Goal: Contribute content: Add original content to the website for others to see

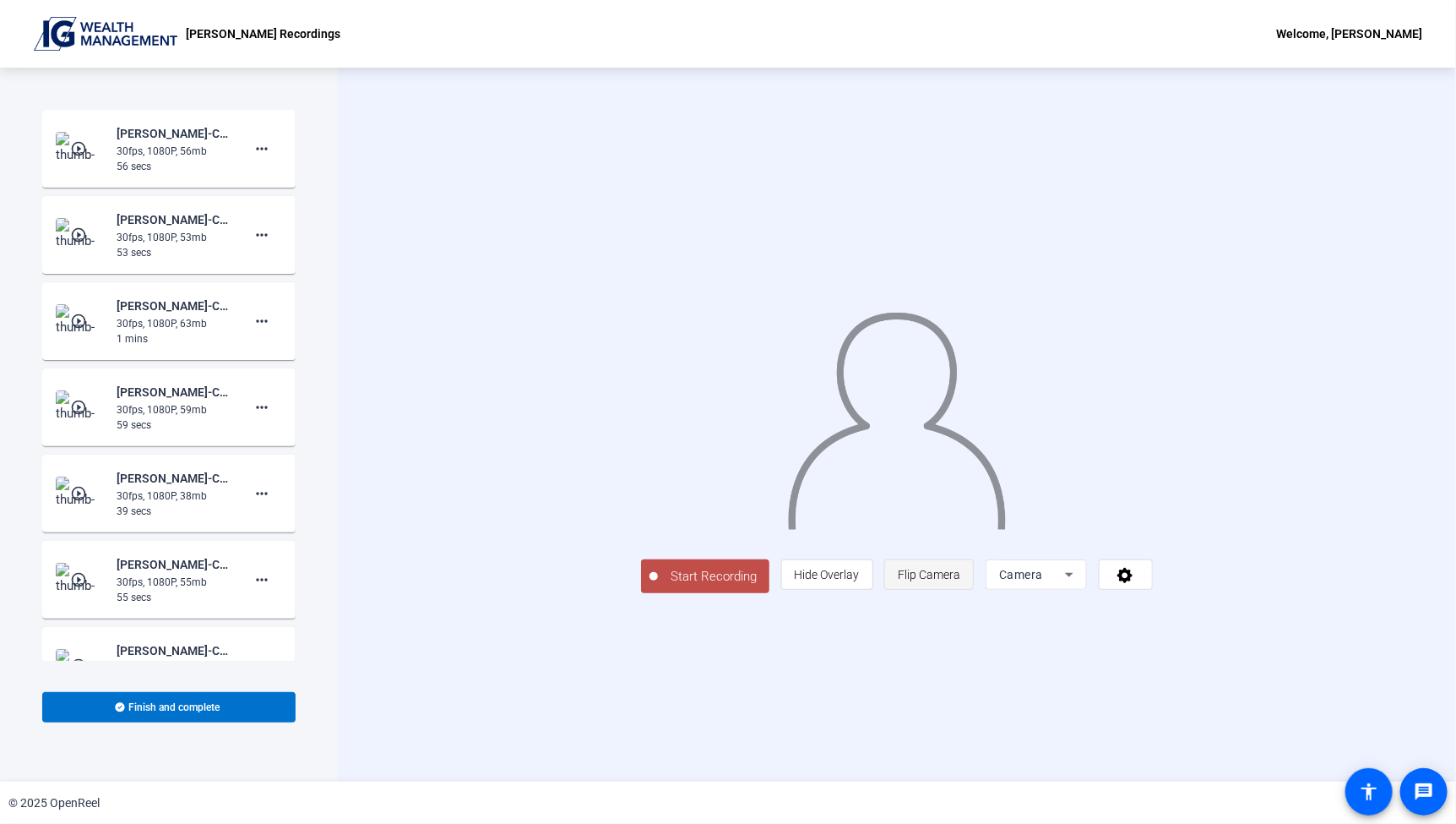
click at [960, 590] on span "Flip Camera" at bounding box center [928, 574] width 62 height 32
click at [1132, 583] on icon at bounding box center [1124, 574] width 15 height 15
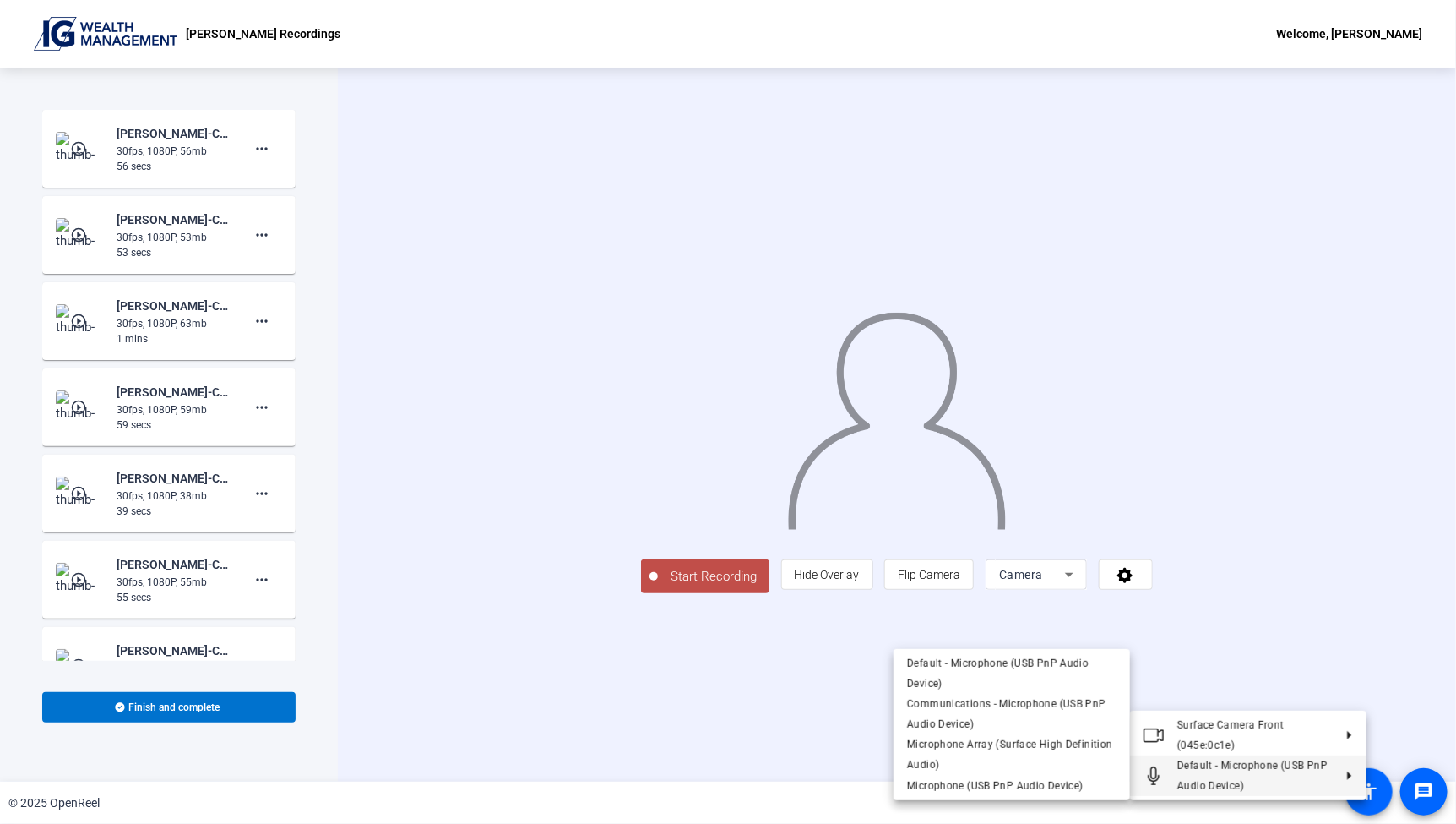
click at [1286, 783] on span "Default - Microphone (USB PnP Audio Device)" at bounding box center [1254, 775] width 155 height 41
click at [950, 665] on span "Default - Microphone (USB PnP Audio Device)" at bounding box center [997, 673] width 181 height 32
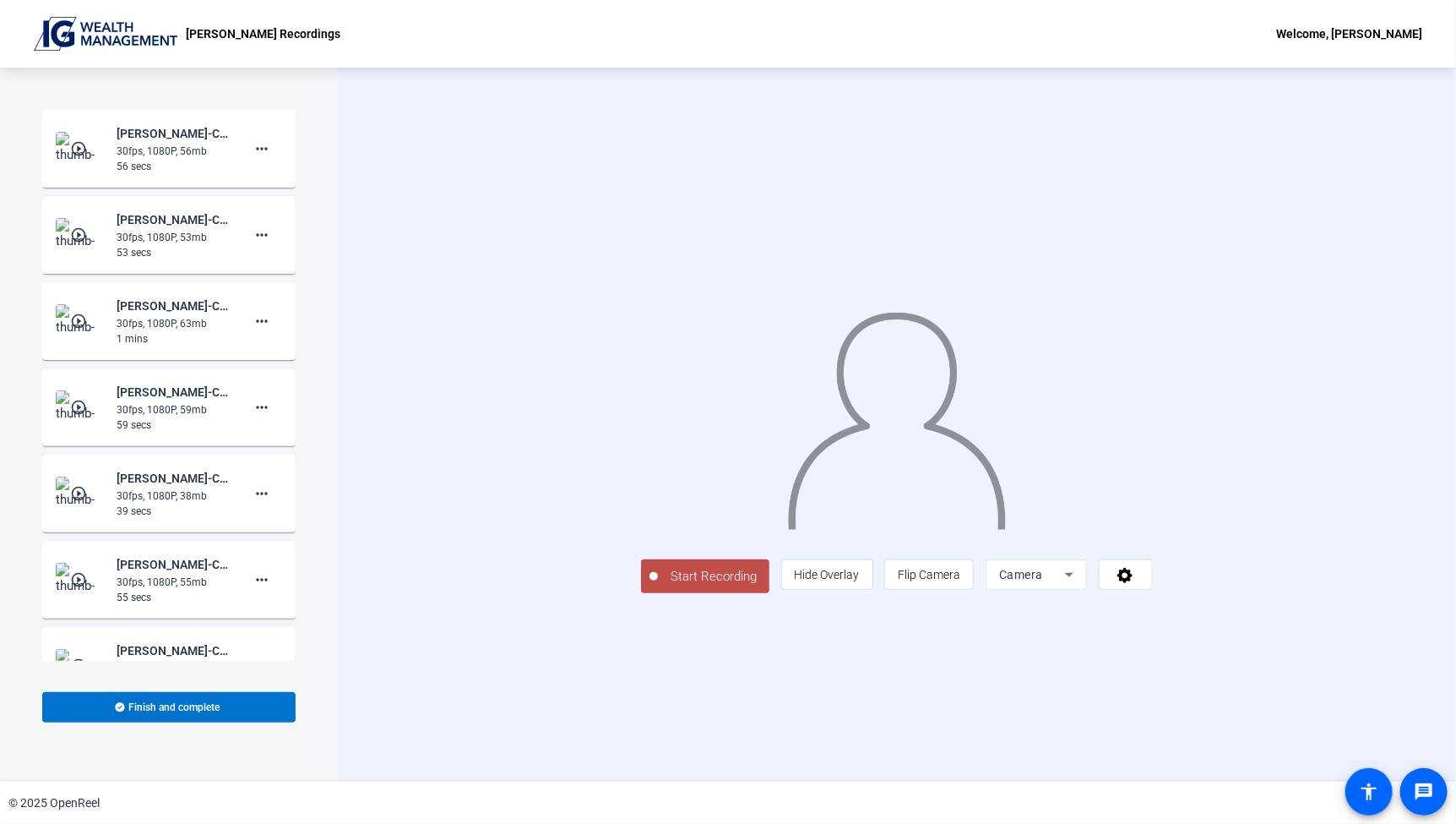
click at [1043, 581] on span "Camera" at bounding box center [1020, 574] width 44 height 14
click at [1242, 573] on mat-option "Camera" at bounding box center [1249, 575] width 101 height 34
click at [658, 586] on span "Start Recording" at bounding box center [714, 576] width 112 height 20
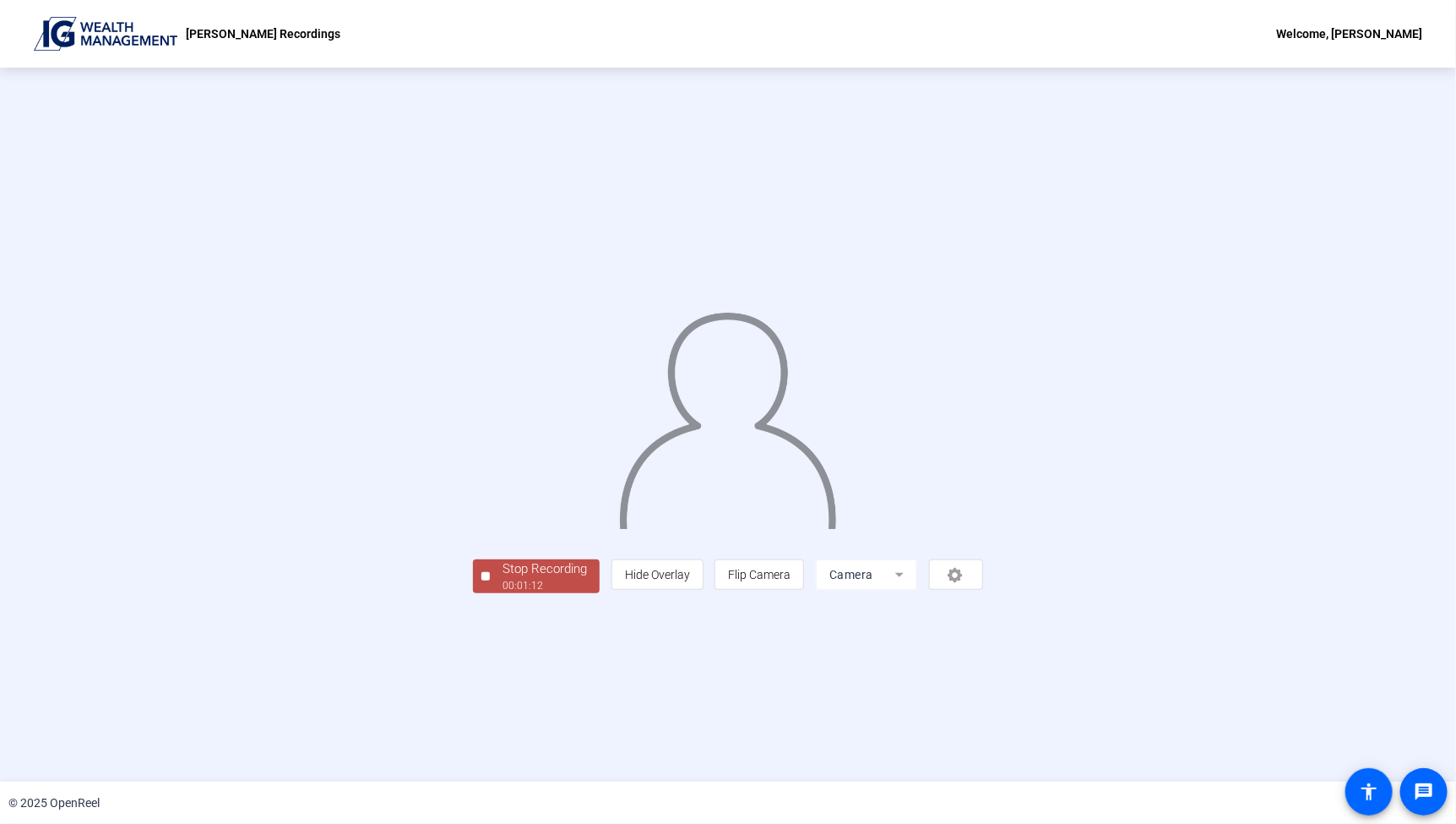
click at [490, 594] on span "Stop Recording 00:01:12" at bounding box center [544, 576] width 110 height 35
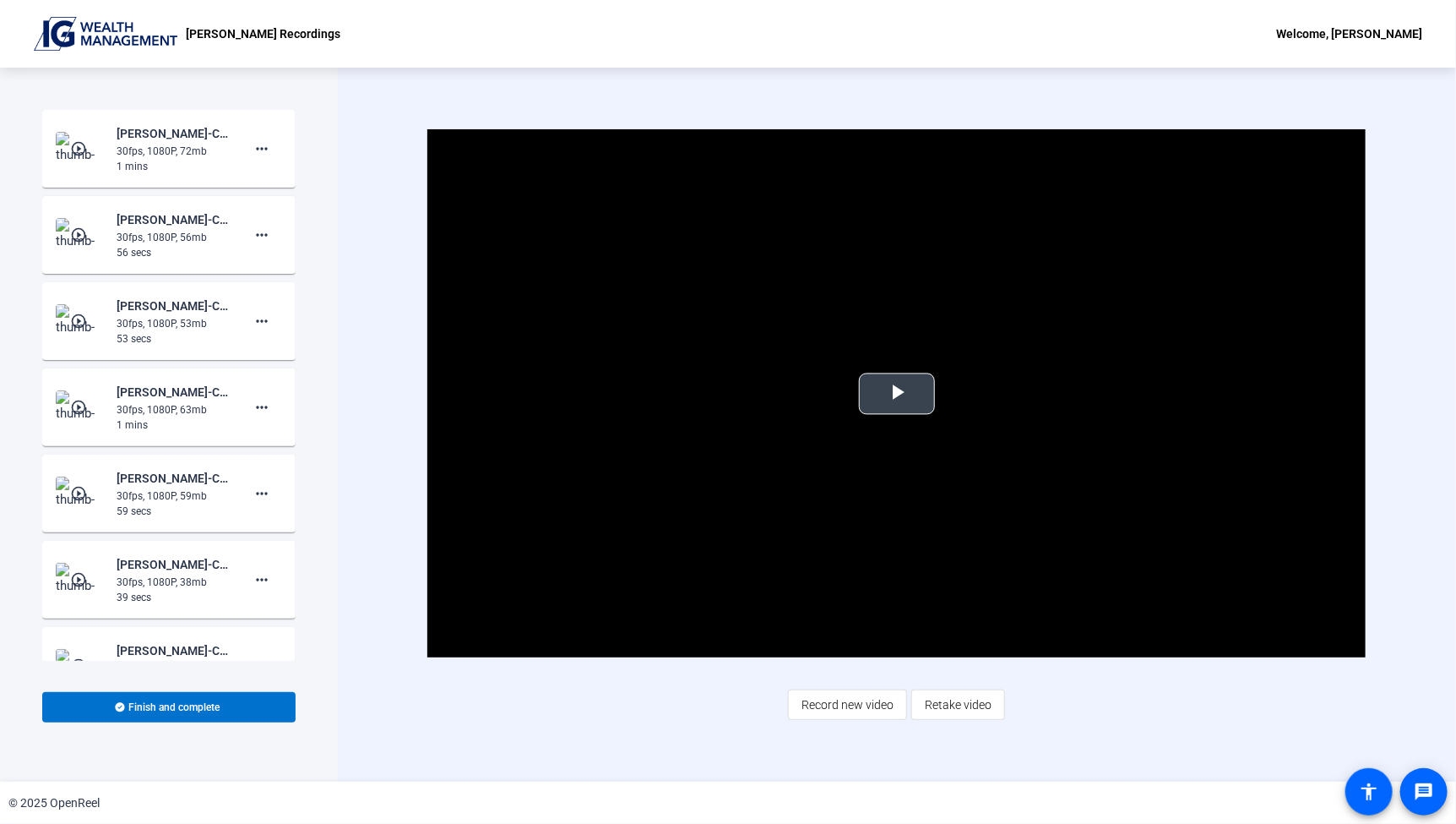
click at [897, 394] on span "Video Player" at bounding box center [897, 394] width 0 height 0
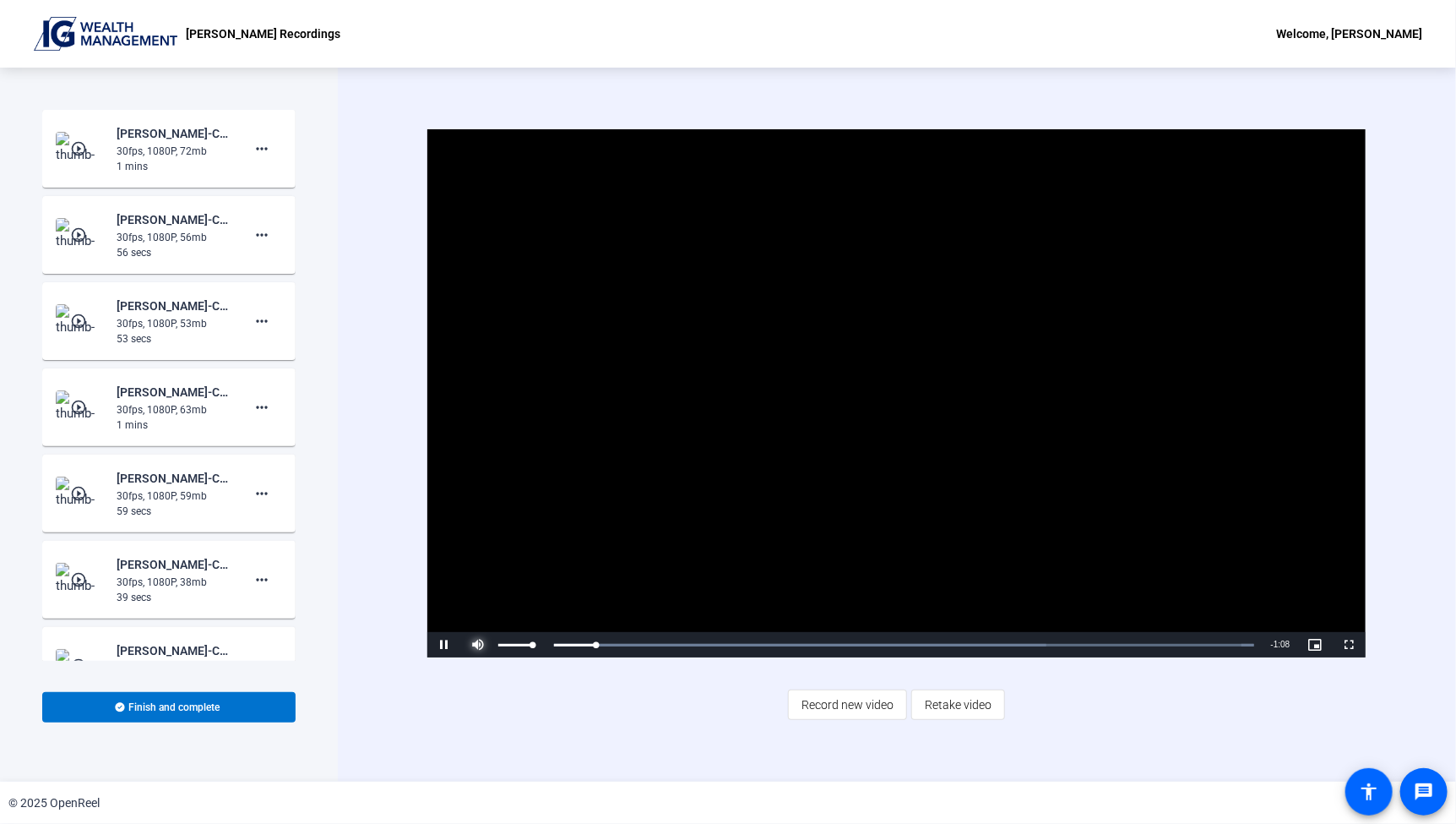
click at [479, 645] on span "Video Player" at bounding box center [478, 645] width 34 height 0
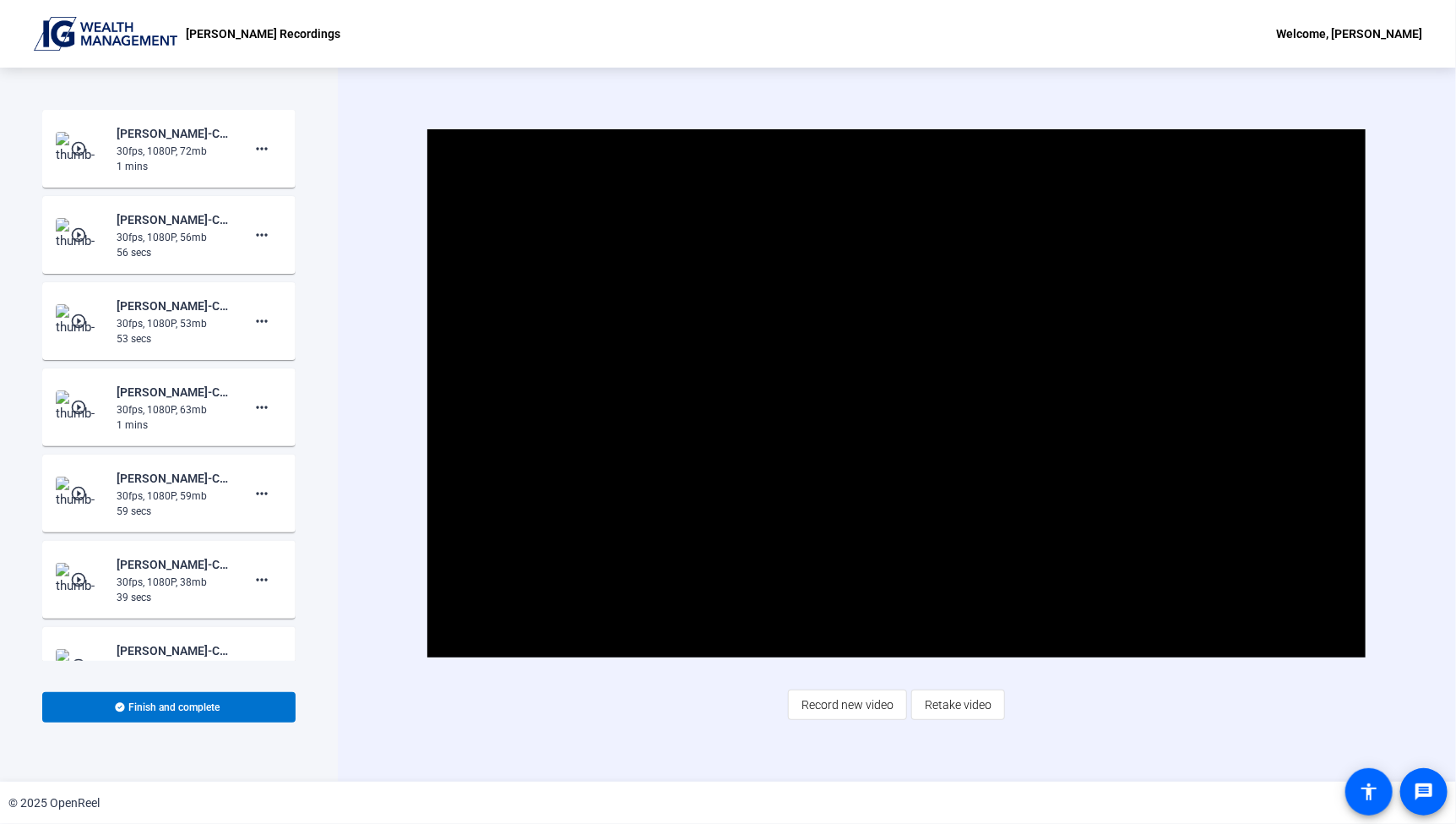
click at [928, 543] on video "Video Player" at bounding box center [897, 393] width 938 height 528
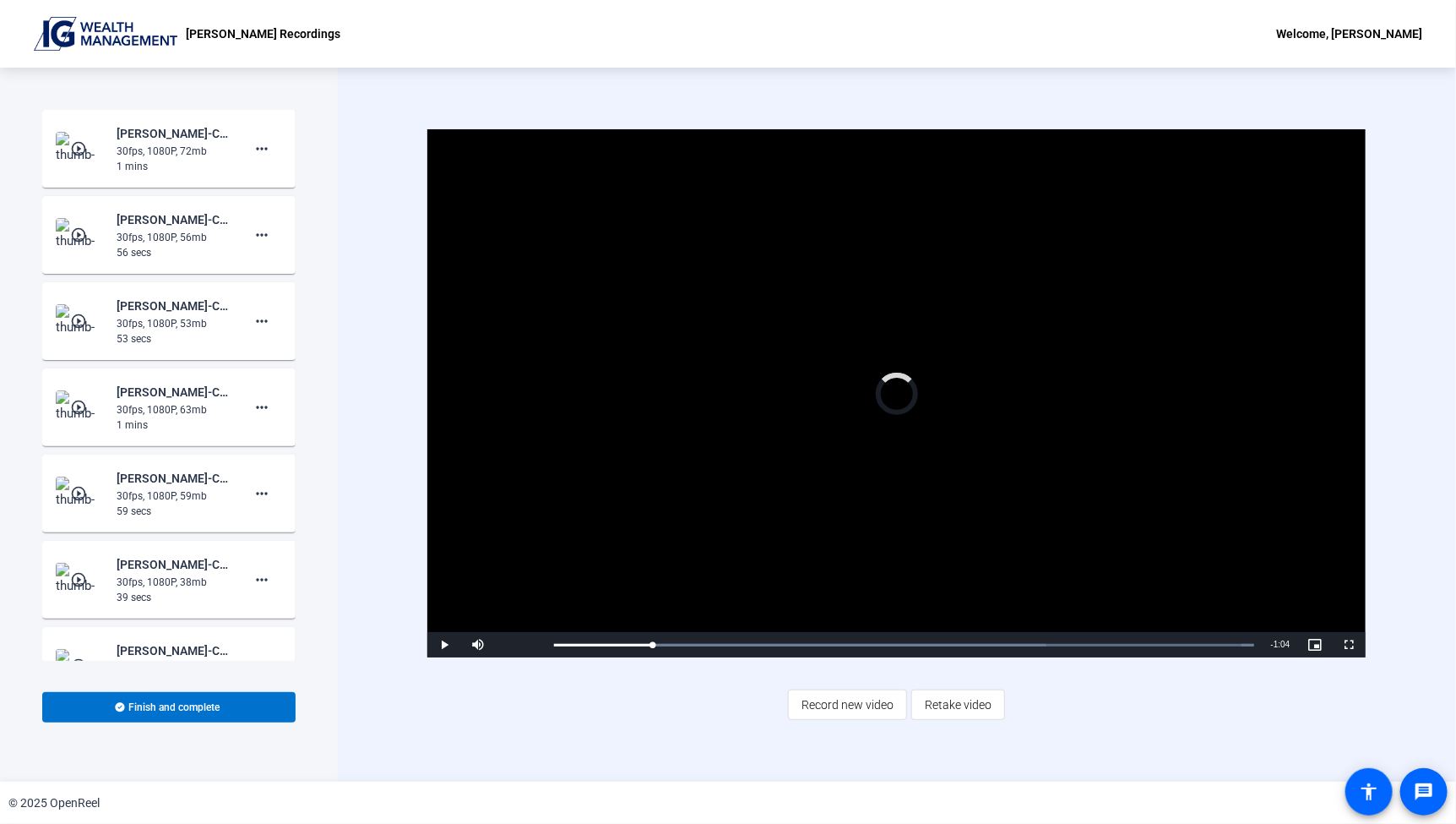
drag, startPoint x: 652, startPoint y: 642, endPoint x: 463, endPoint y: 647, distance: 189.1
click at [468, 647] on div "Play Mute 100% Current Time 0:09 / Duration 1:12 Loaded : 100.00% 0:05 0:08 Str…" at bounding box center [897, 645] width 938 height 26
click at [451, 645] on span "Video Player" at bounding box center [444, 645] width 34 height 0
click at [476, 645] on span "Video Player" at bounding box center [478, 645] width 34 height 0
drag, startPoint x: 508, startPoint y: 642, endPoint x: 550, endPoint y: 648, distance: 42.4
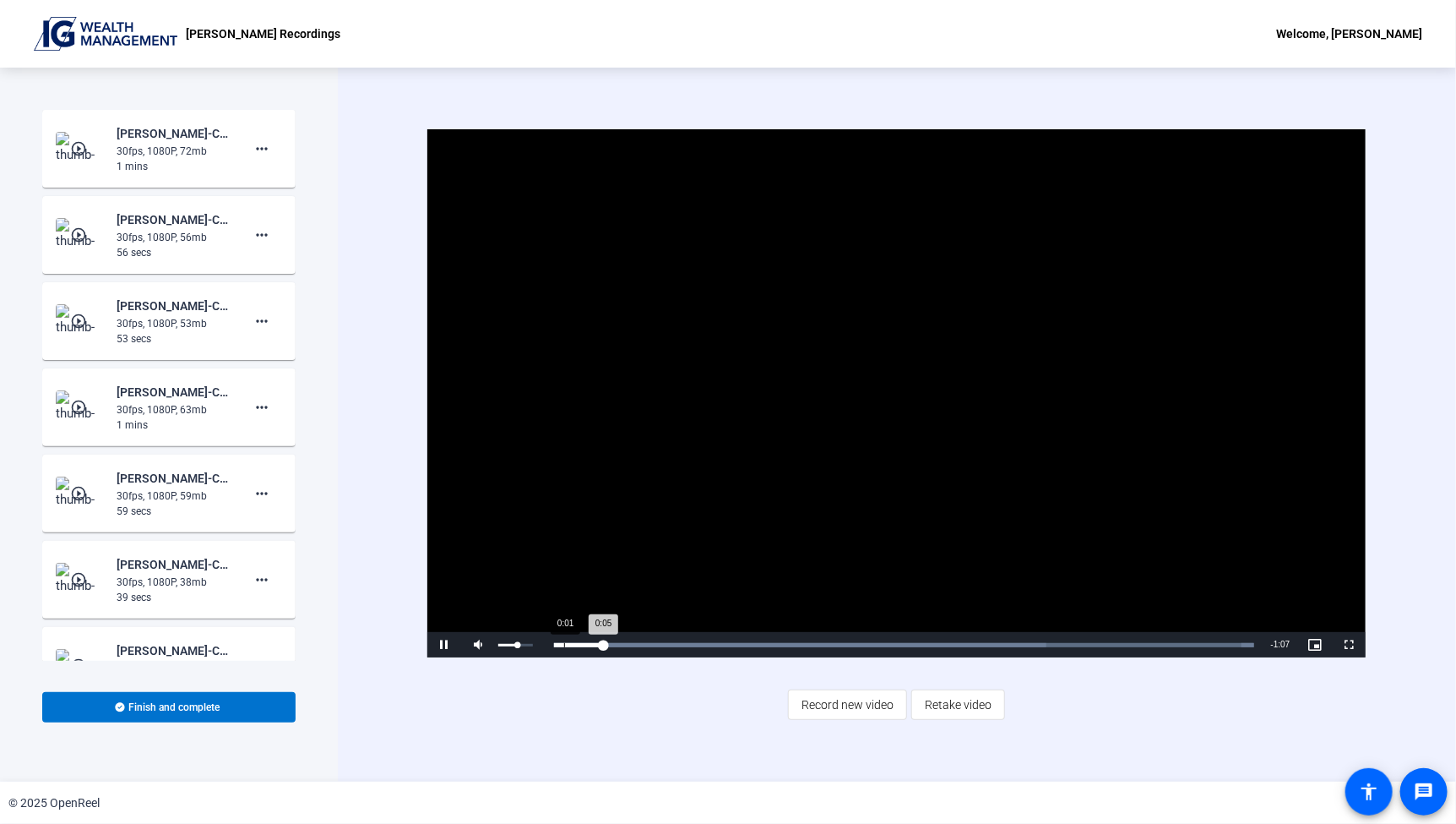
click at [542, 648] on div "Mute 56%" at bounding box center [503, 645] width 84 height 26
drag, startPoint x: 587, startPoint y: 648, endPoint x: 532, endPoint y: 645, distance: 55.1
click at [532, 645] on div "Play Mute 100% Current Time 0:00 / Duration 1:12 Loaded : 100.00% 0:00 0:00 Str…" at bounding box center [897, 645] width 938 height 26
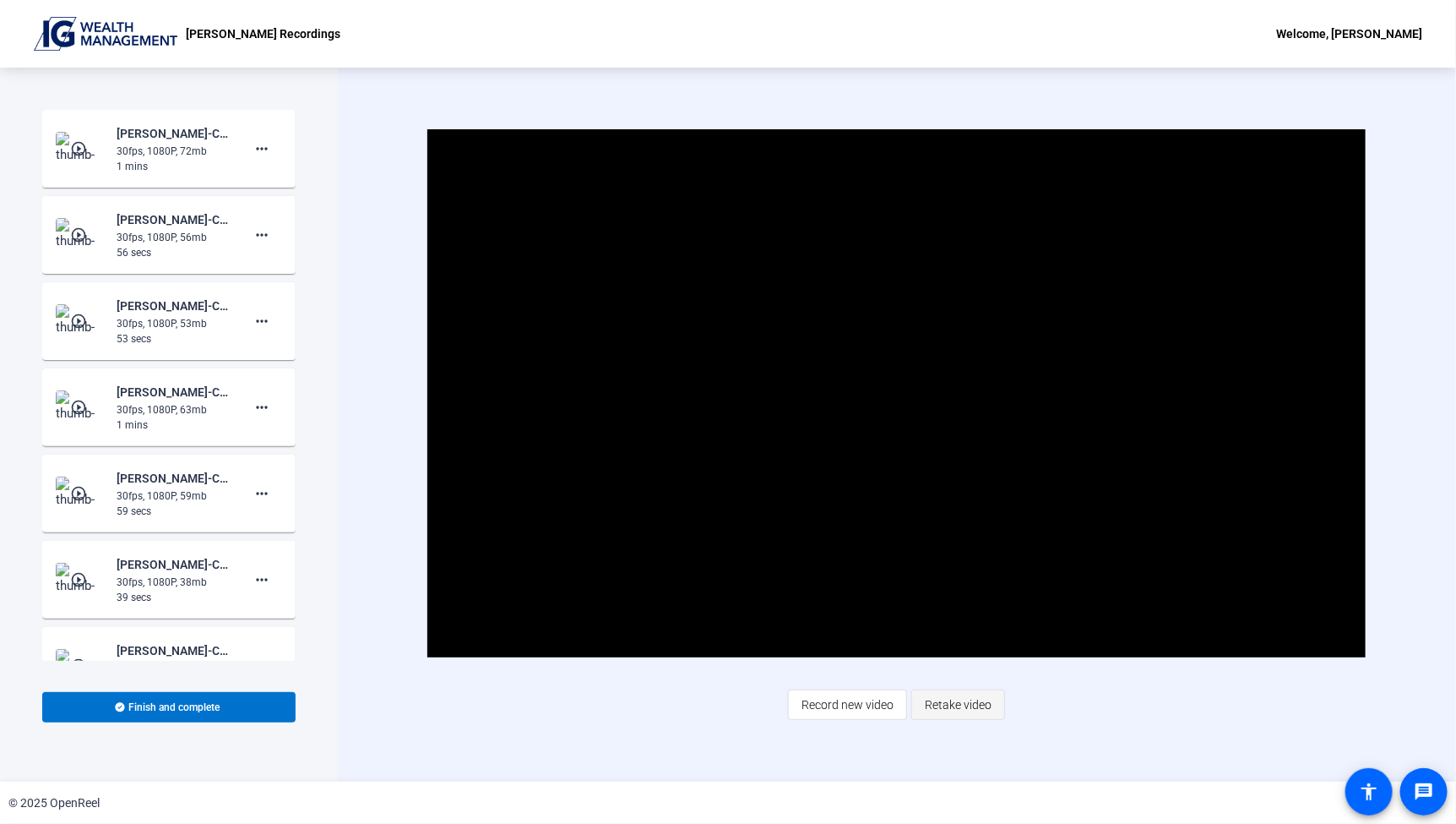
click at [945, 705] on span "Retake video" at bounding box center [957, 704] width 66 height 32
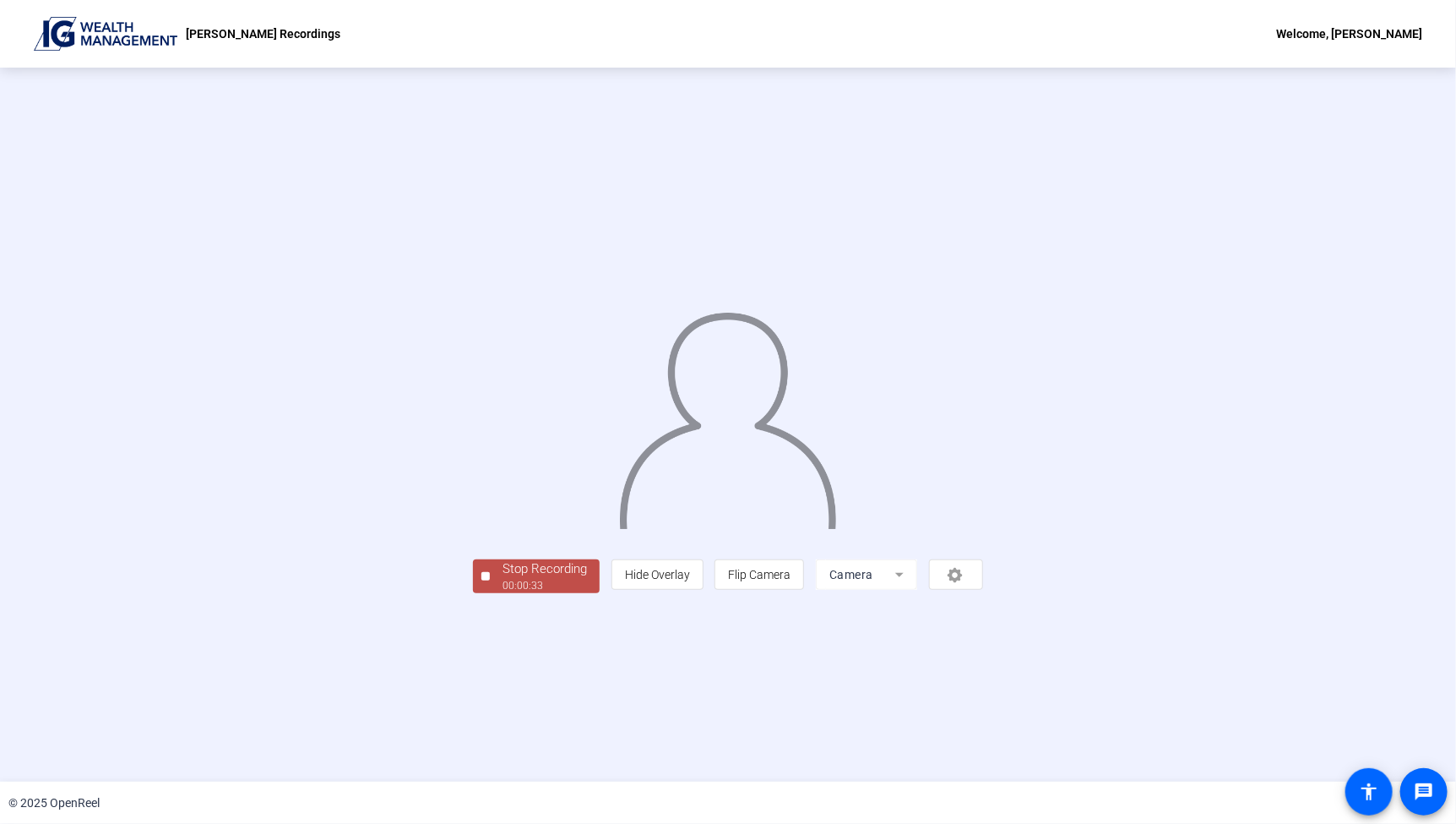
click at [503, 578] on div "Stop Recording" at bounding box center [544, 569] width 84 height 20
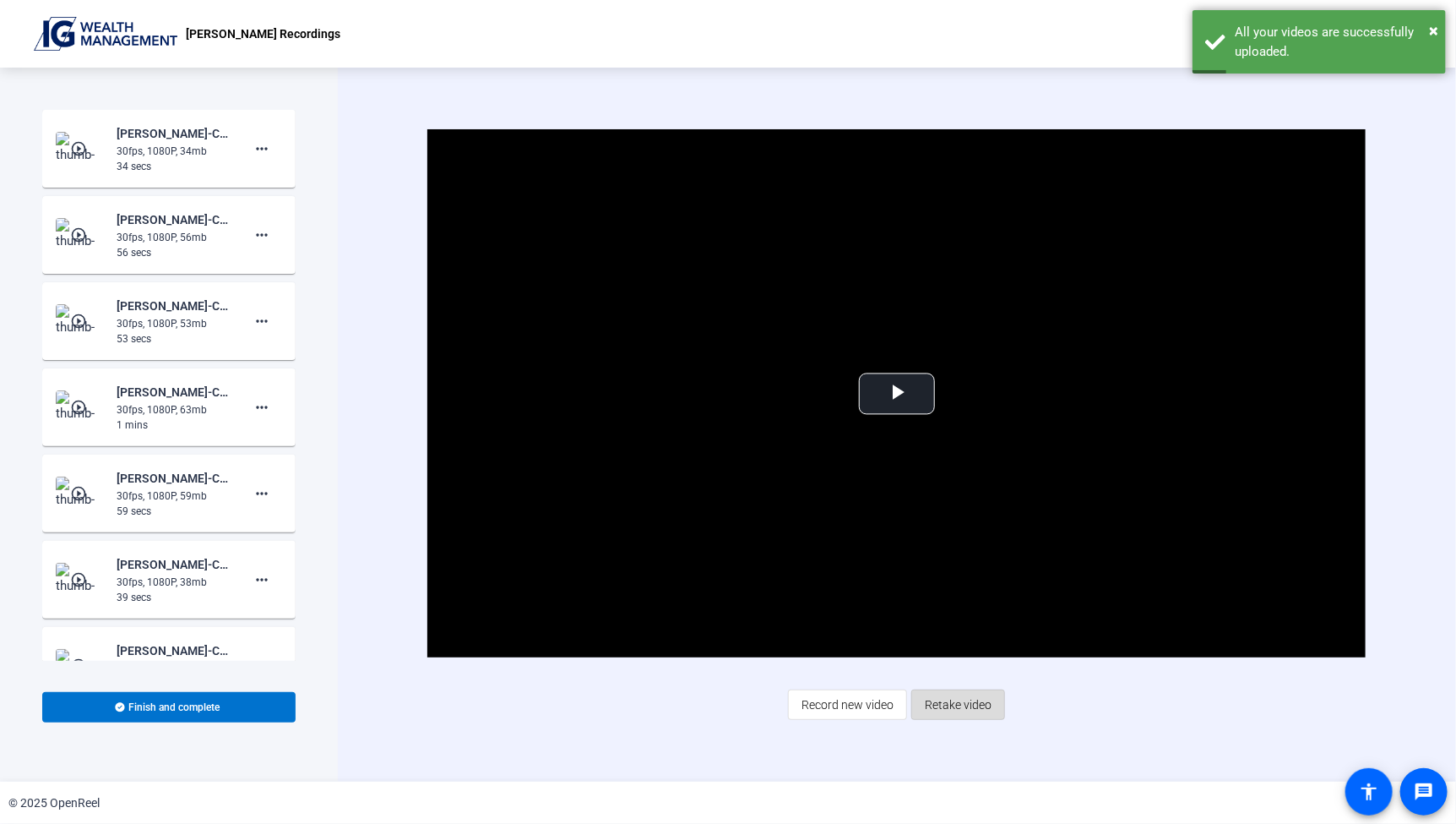
click at [951, 702] on span "Retake video" at bounding box center [957, 704] width 66 height 32
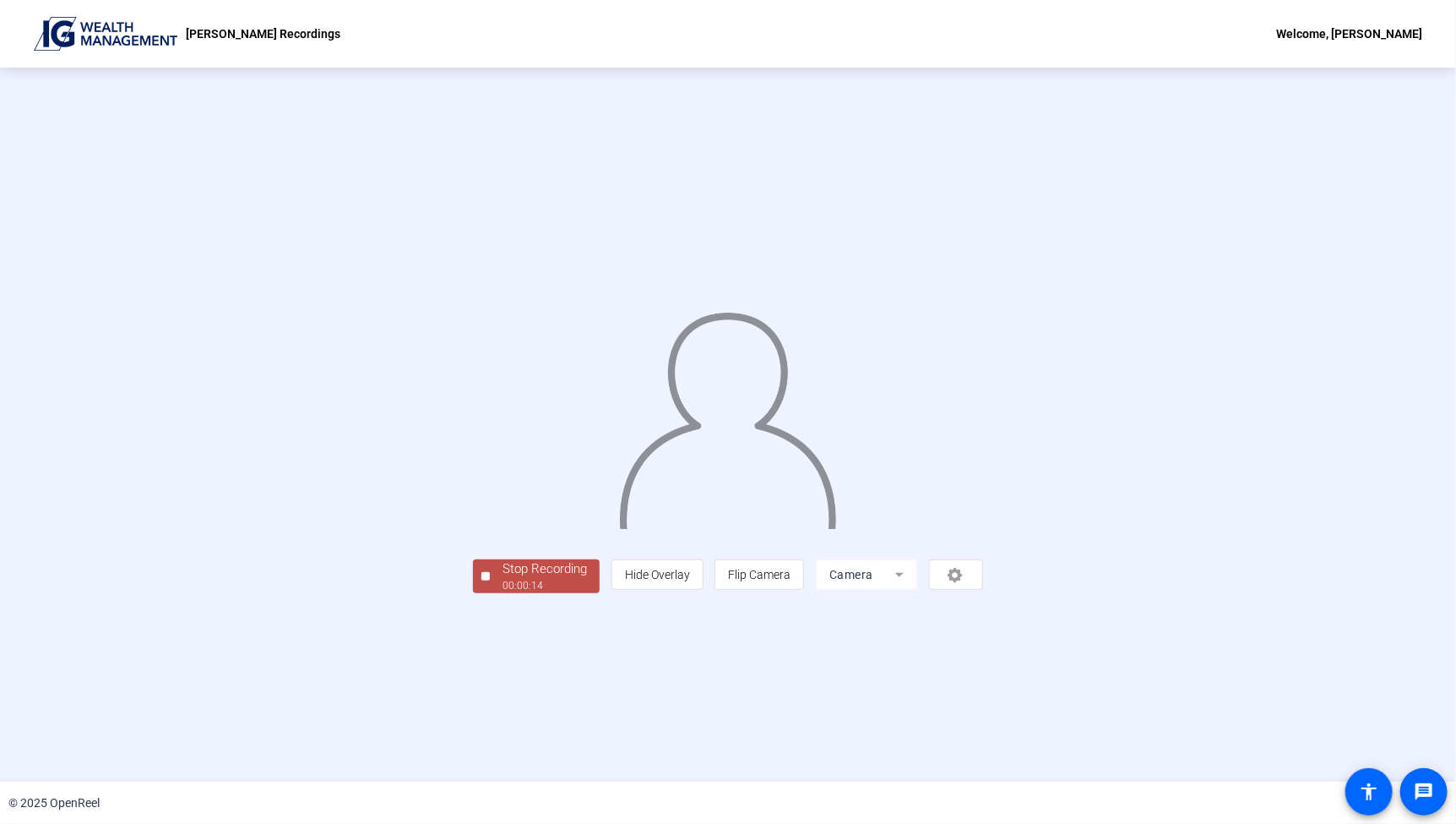
drag, startPoint x: 330, startPoint y: 694, endPoint x: 318, endPoint y: 698, distance: 12.6
click at [503, 578] on div "Stop Recording" at bounding box center [544, 569] width 84 height 20
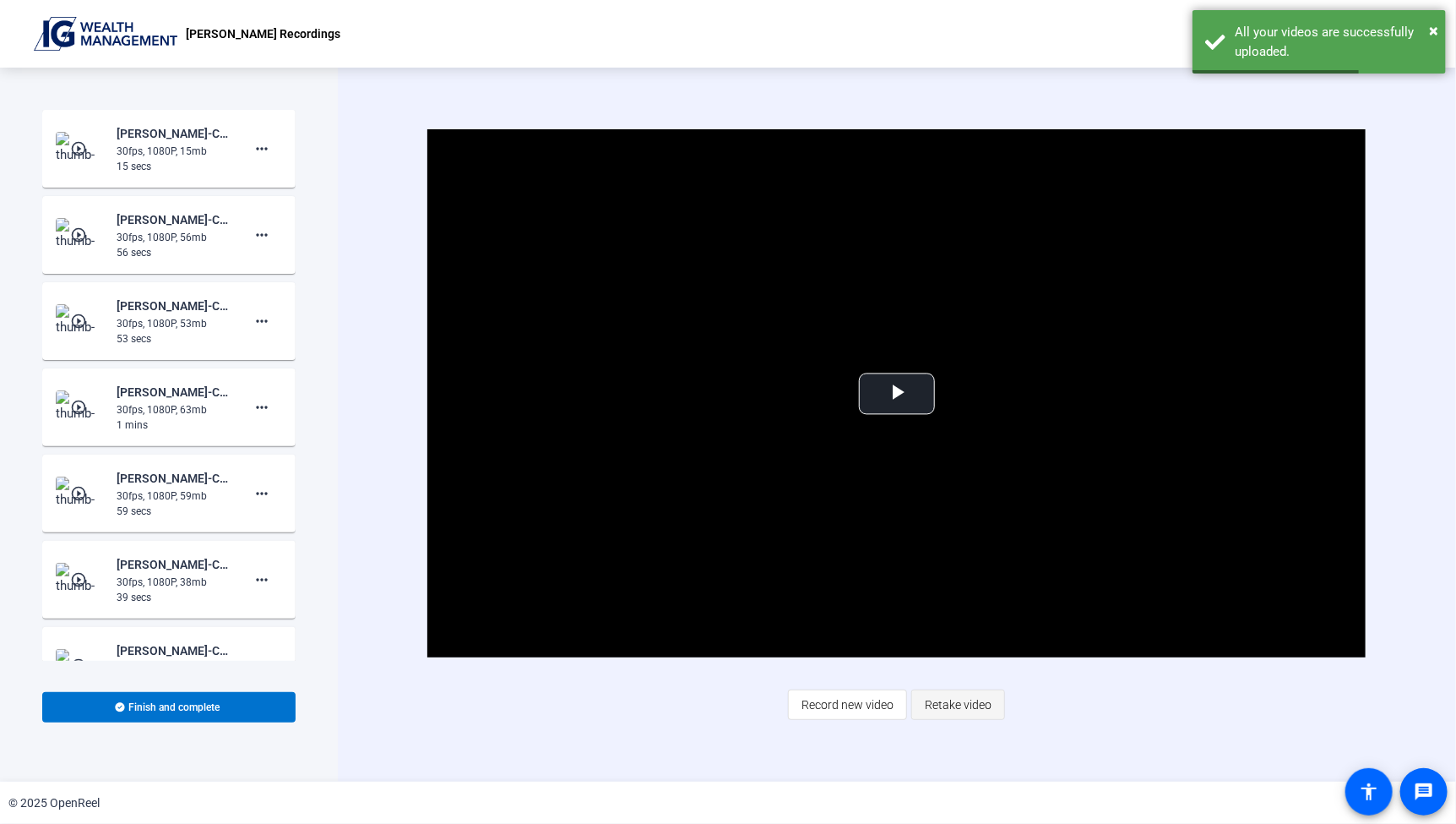
click at [984, 710] on span "Retake video" at bounding box center [957, 704] width 66 height 32
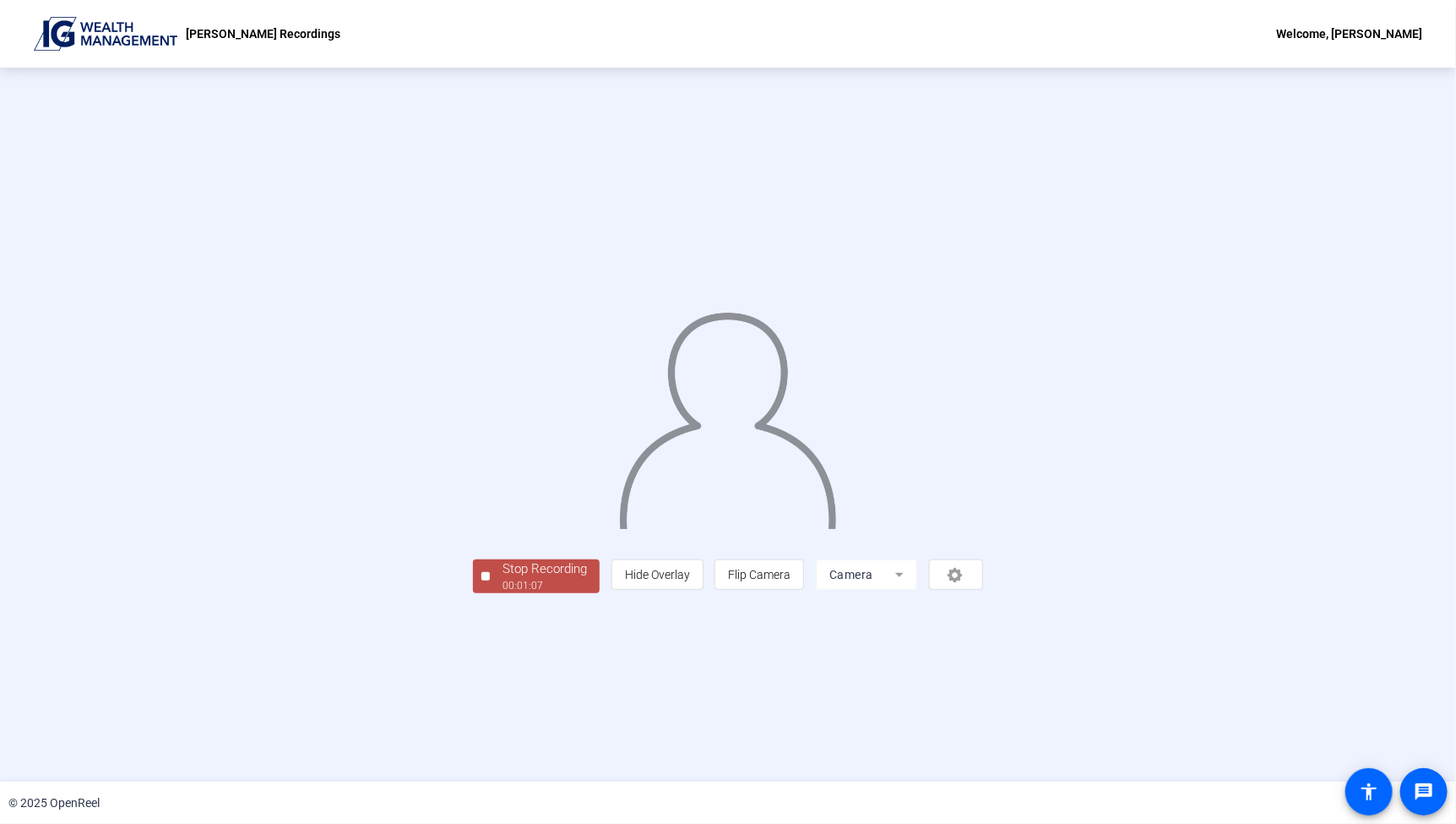
click at [503, 593] on div "00:01:07" at bounding box center [544, 585] width 84 height 15
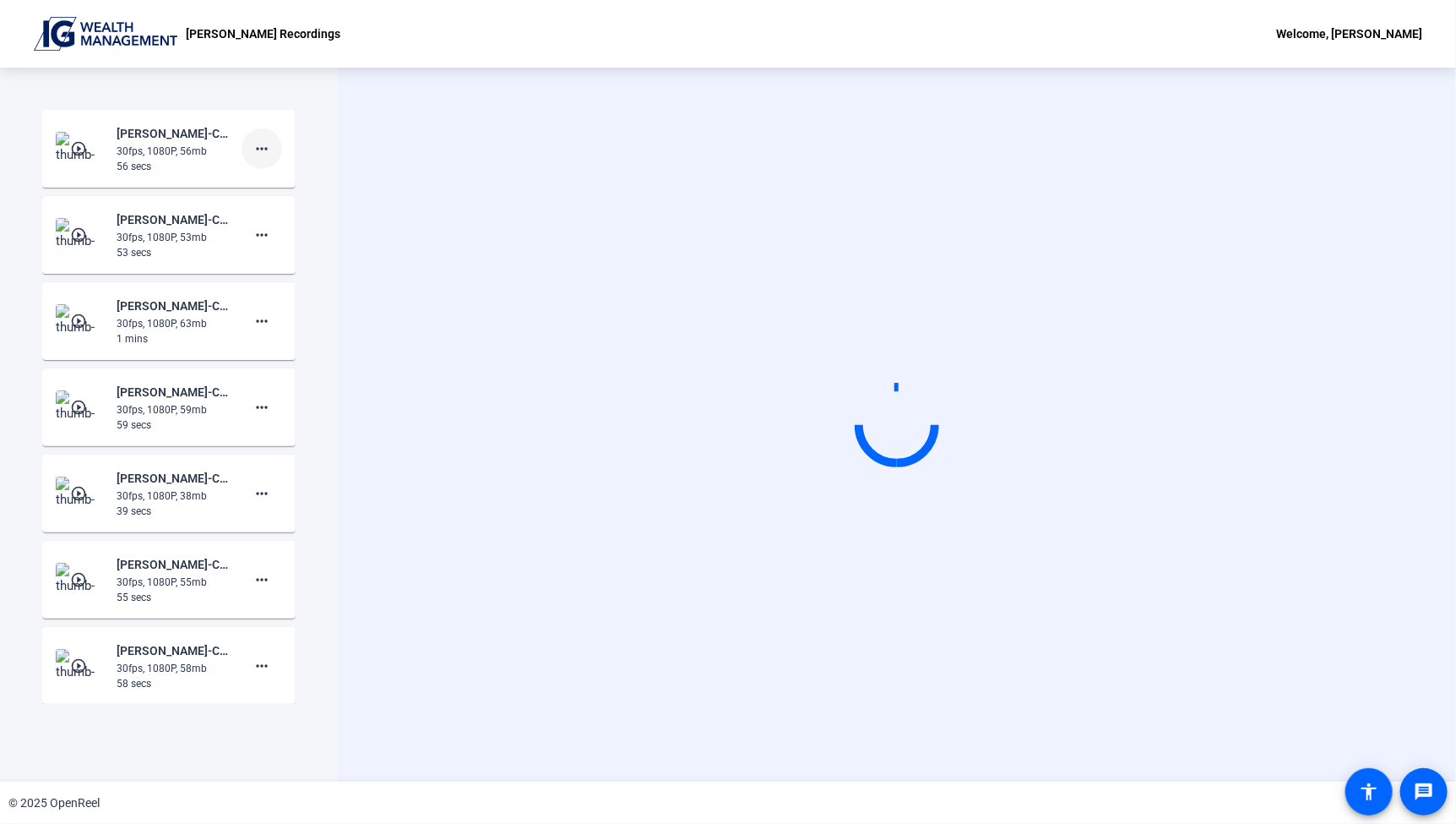
click at [255, 155] on mat-icon "more_horiz" at bounding box center [261, 149] width 20 height 20
click at [463, 117] on div at bounding box center [728, 412] width 1456 height 824
click at [253, 154] on mat-icon "more_horiz" at bounding box center [261, 149] width 20 height 20
click at [456, 136] on div at bounding box center [728, 412] width 1456 height 824
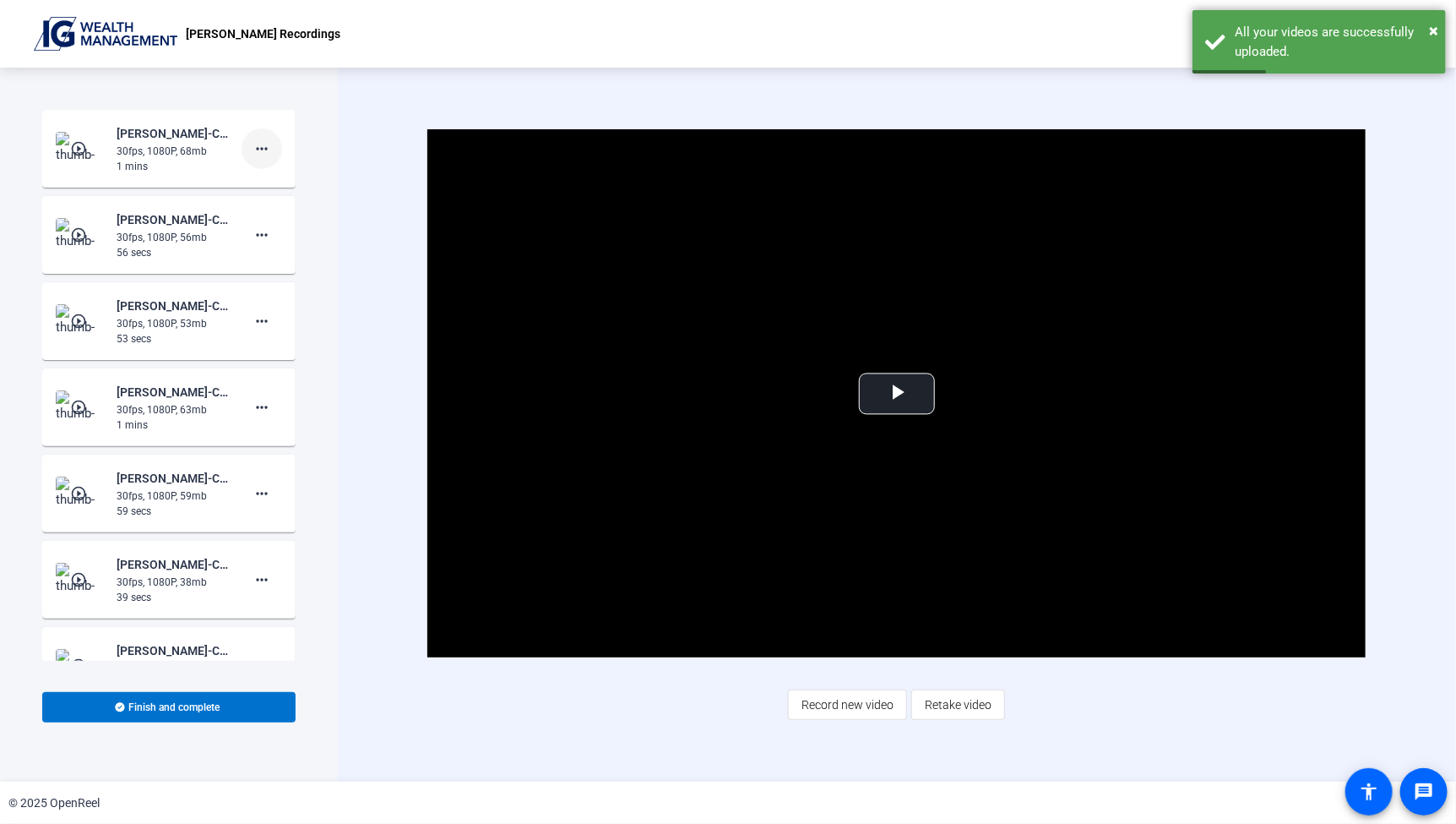
click at [254, 151] on mat-icon "more_horiz" at bounding box center [261, 149] width 20 height 20
click at [271, 224] on span "Add Notes" at bounding box center [279, 226] width 67 height 20
click at [125, 195] on textarea "For publication [DATE]" at bounding box center [153, 207] width 169 height 41
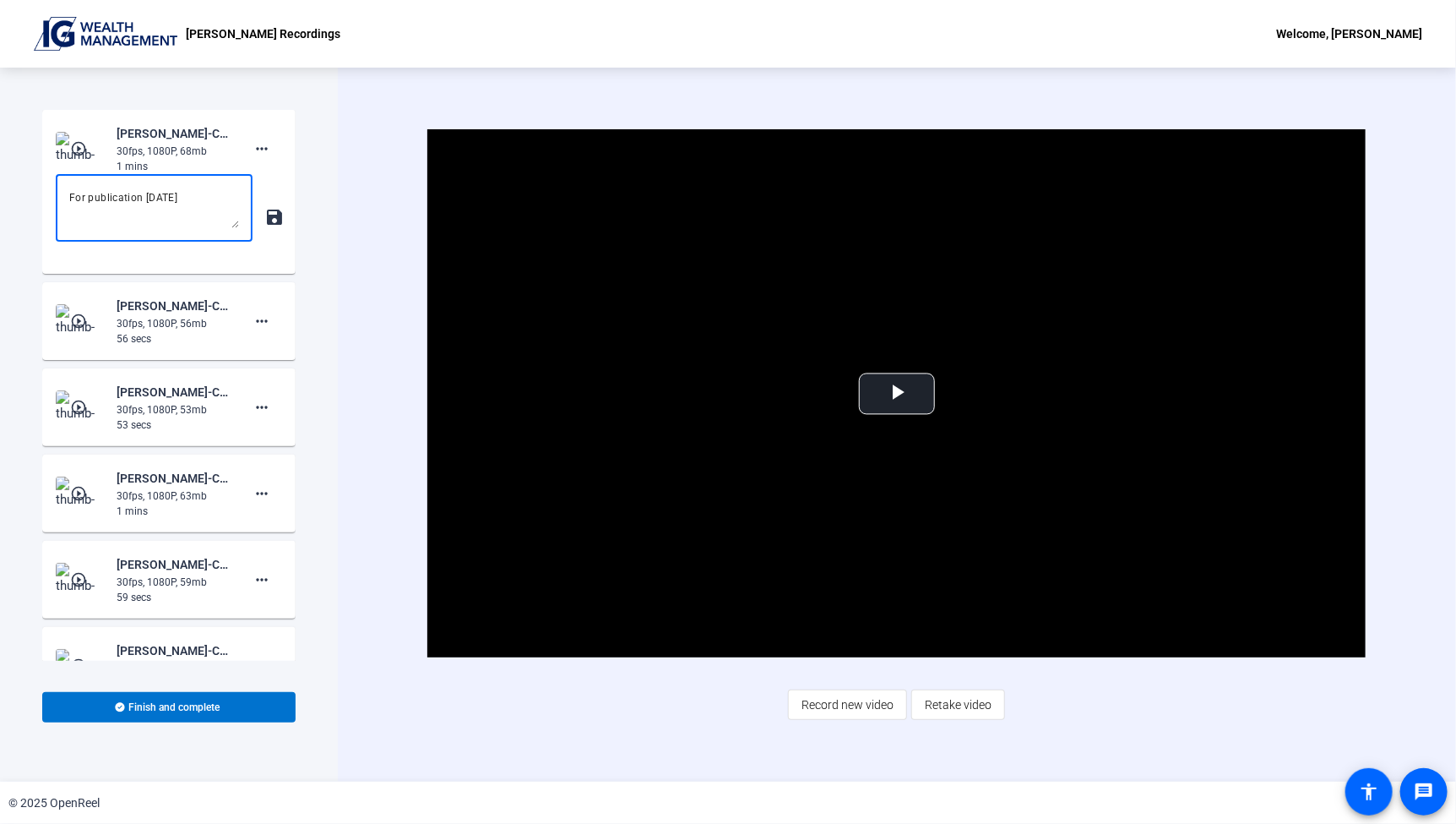
drag, startPoint x: 190, startPoint y: 195, endPoint x: 21, endPoint y: 192, distance: 169.0
click at [22, 195] on div "Start Recording play_circle_outline [PERSON_NAME]-Corporate Channel Welcome Vid…" at bounding box center [168, 424] width 338 height 714
type textarea "G"
paste textarea "Lor’ip dolorsit ametc adipisc elits d eiusmodte IN Utlabor etdolorema aliquaen,…"
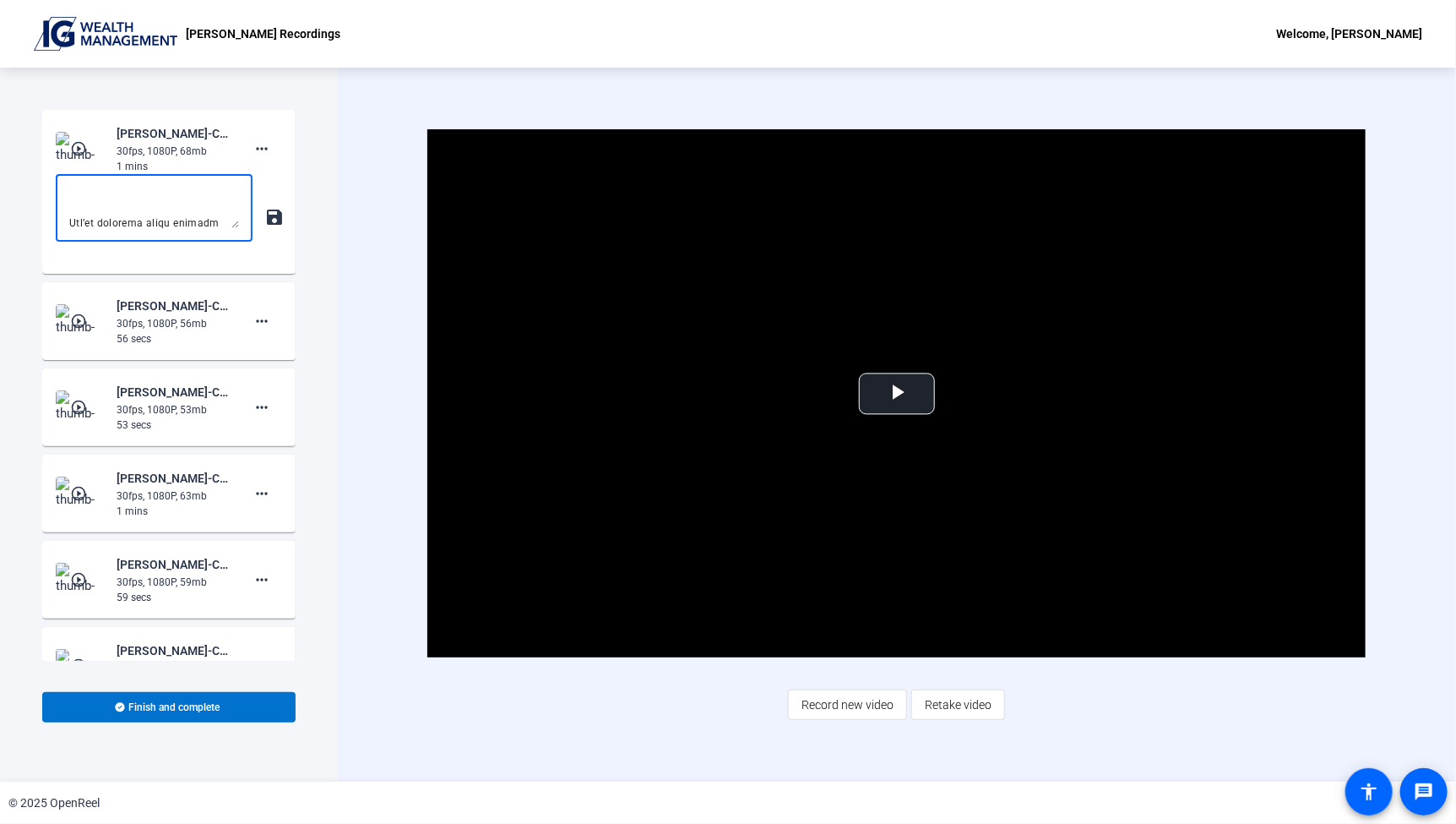
type textarea "LO Ipsumdolor sitametc? Adip el sed Doe temp inci Utl’et dolorema aliqu enimadm…"
click at [267, 221] on mat-icon "save" at bounding box center [273, 217] width 18 height 20
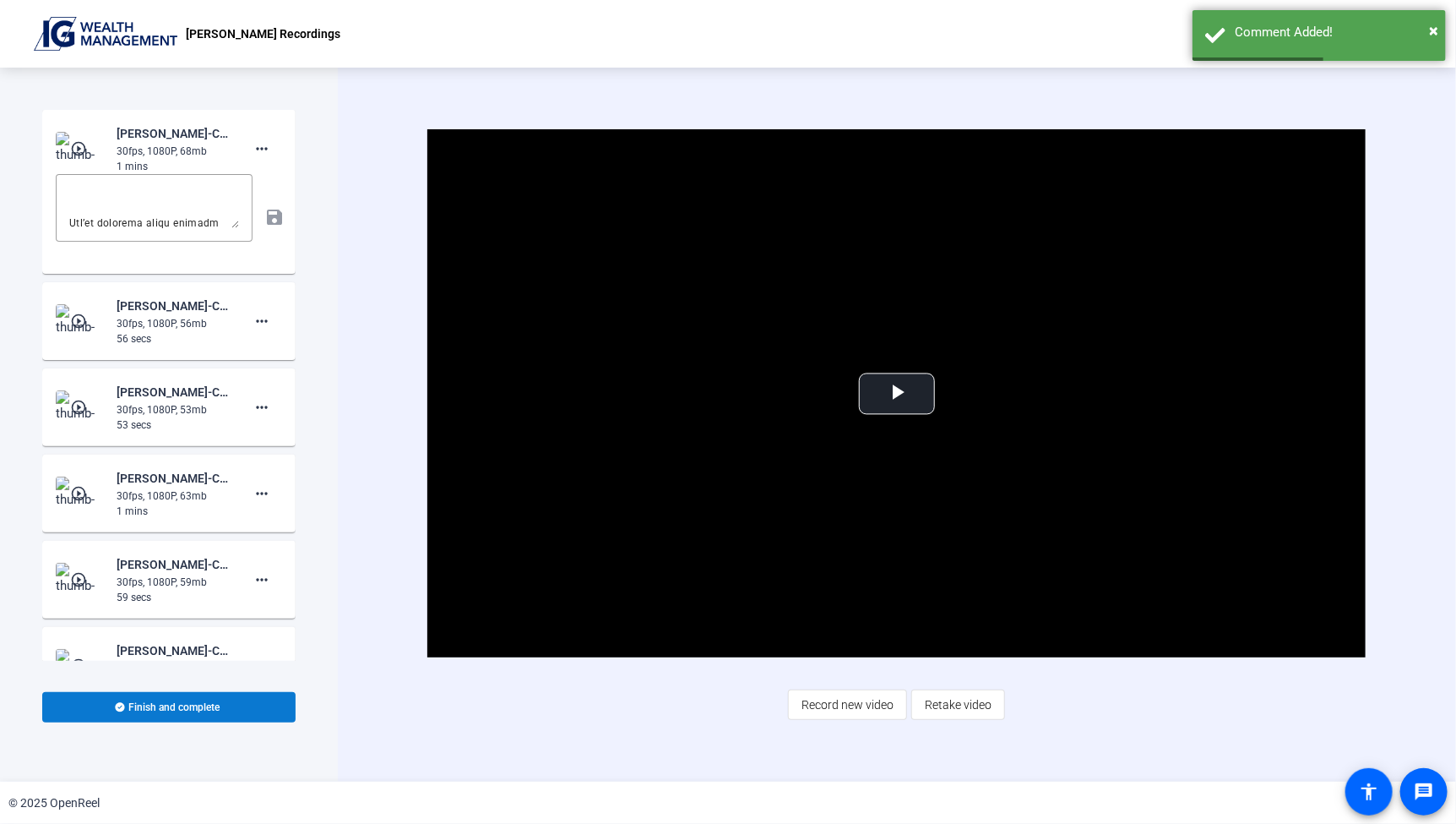
click at [169, 713] on span "Finish and complete" at bounding box center [175, 707] width 91 height 14
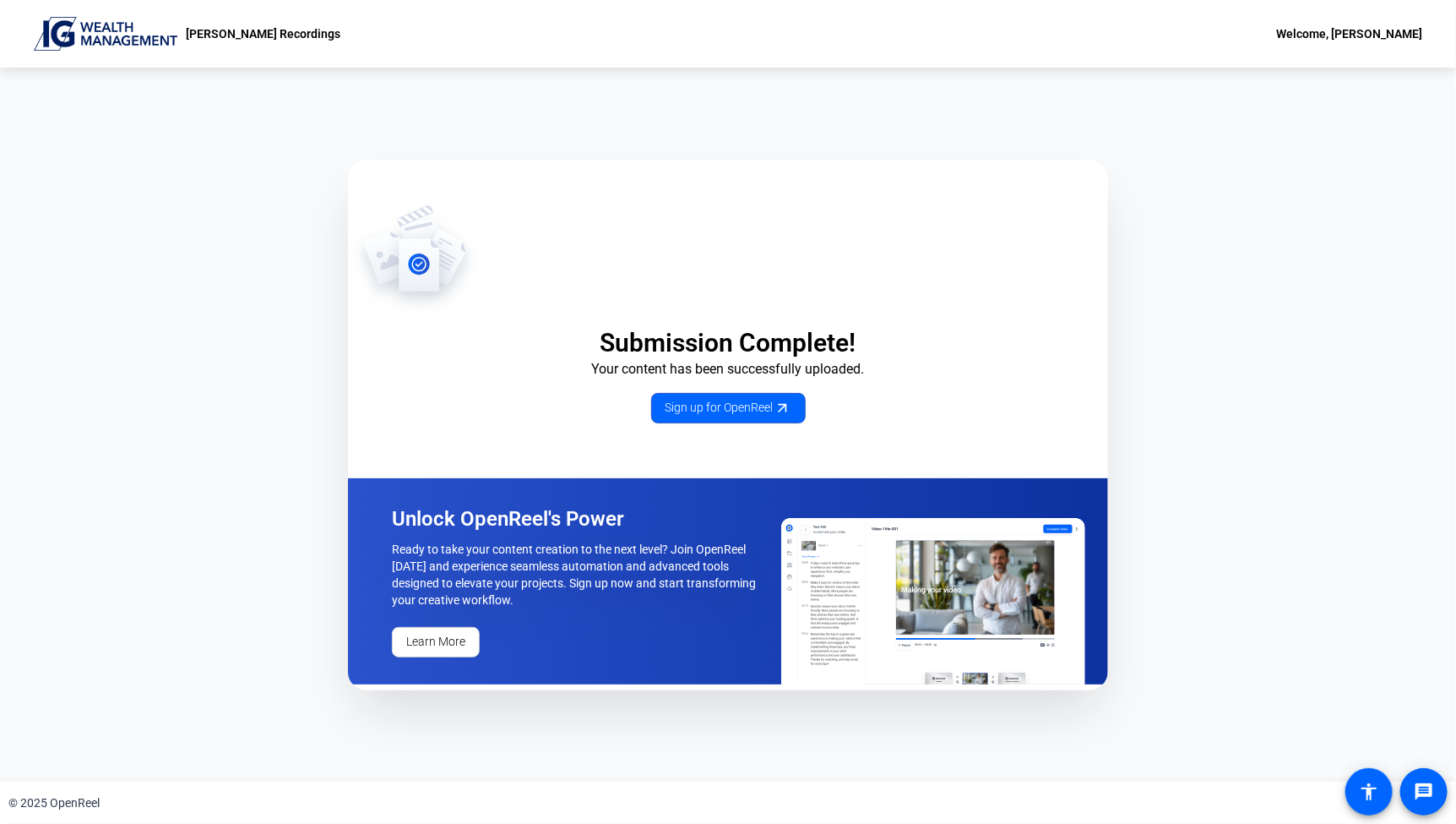
click at [105, 32] on img at bounding box center [105, 34] width 144 height 34
click at [217, 34] on p "[PERSON_NAME] Recordings" at bounding box center [263, 34] width 154 height 20
click at [1313, 38] on div "Welcome, [PERSON_NAME]" at bounding box center [1349, 34] width 146 height 20
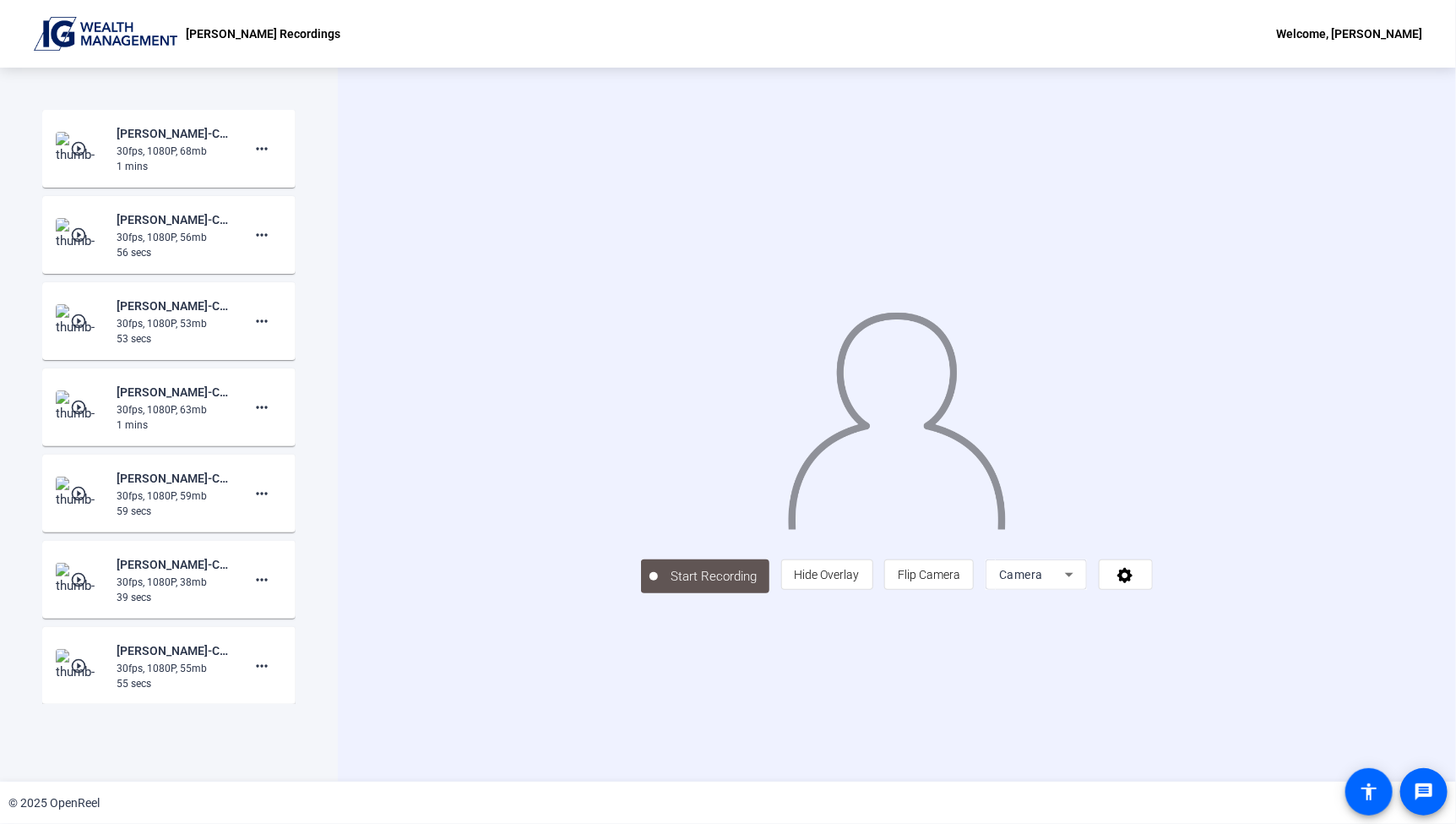
click at [641, 594] on div "Start Recording person Hide Overlay flip Flip Camera Camera" at bounding box center [897, 575] width 512 height 38
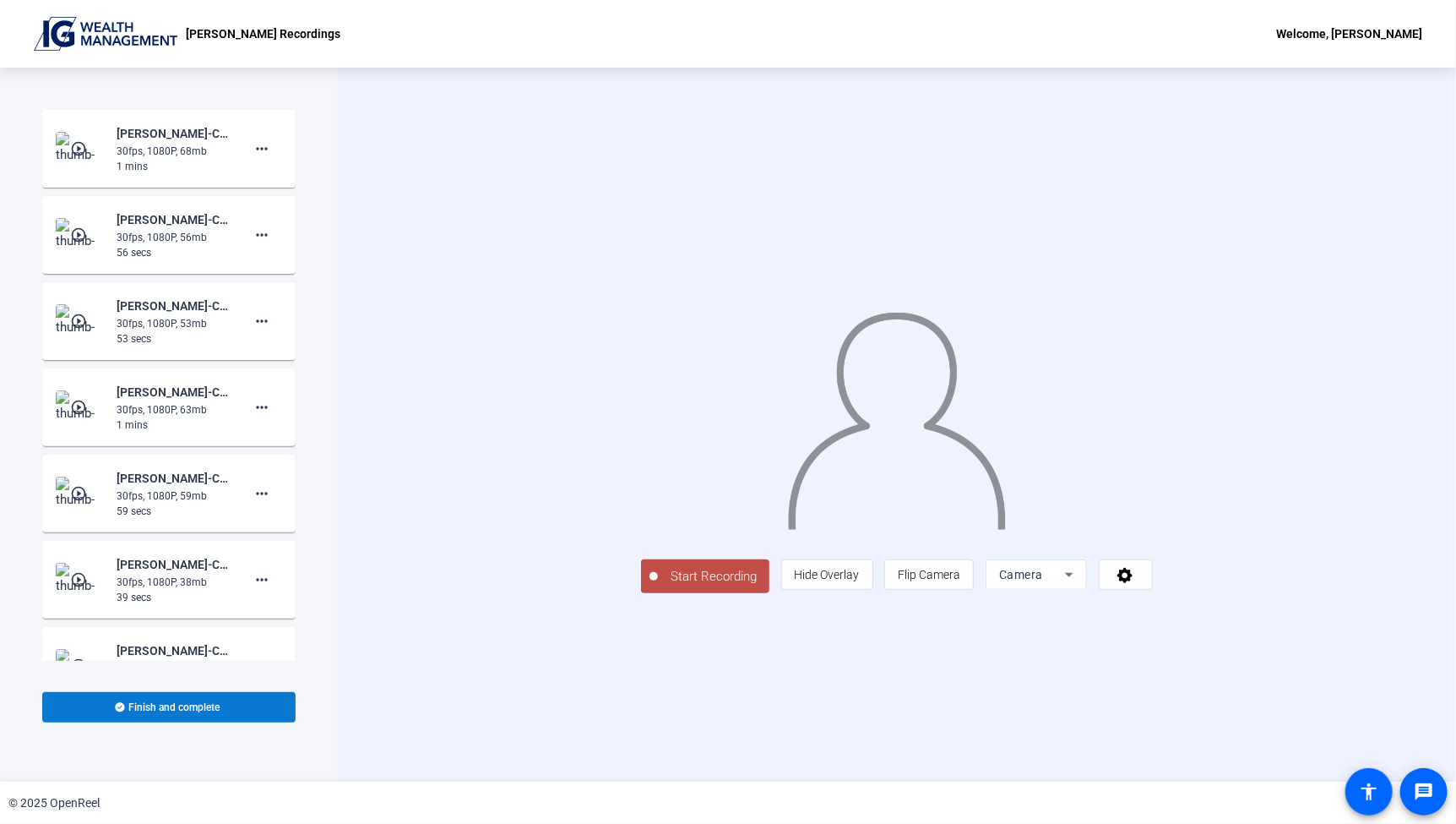
click at [228, 707] on span at bounding box center [169, 707] width 253 height 41
click at [658, 586] on span "Start Recording" at bounding box center [714, 576] width 112 height 20
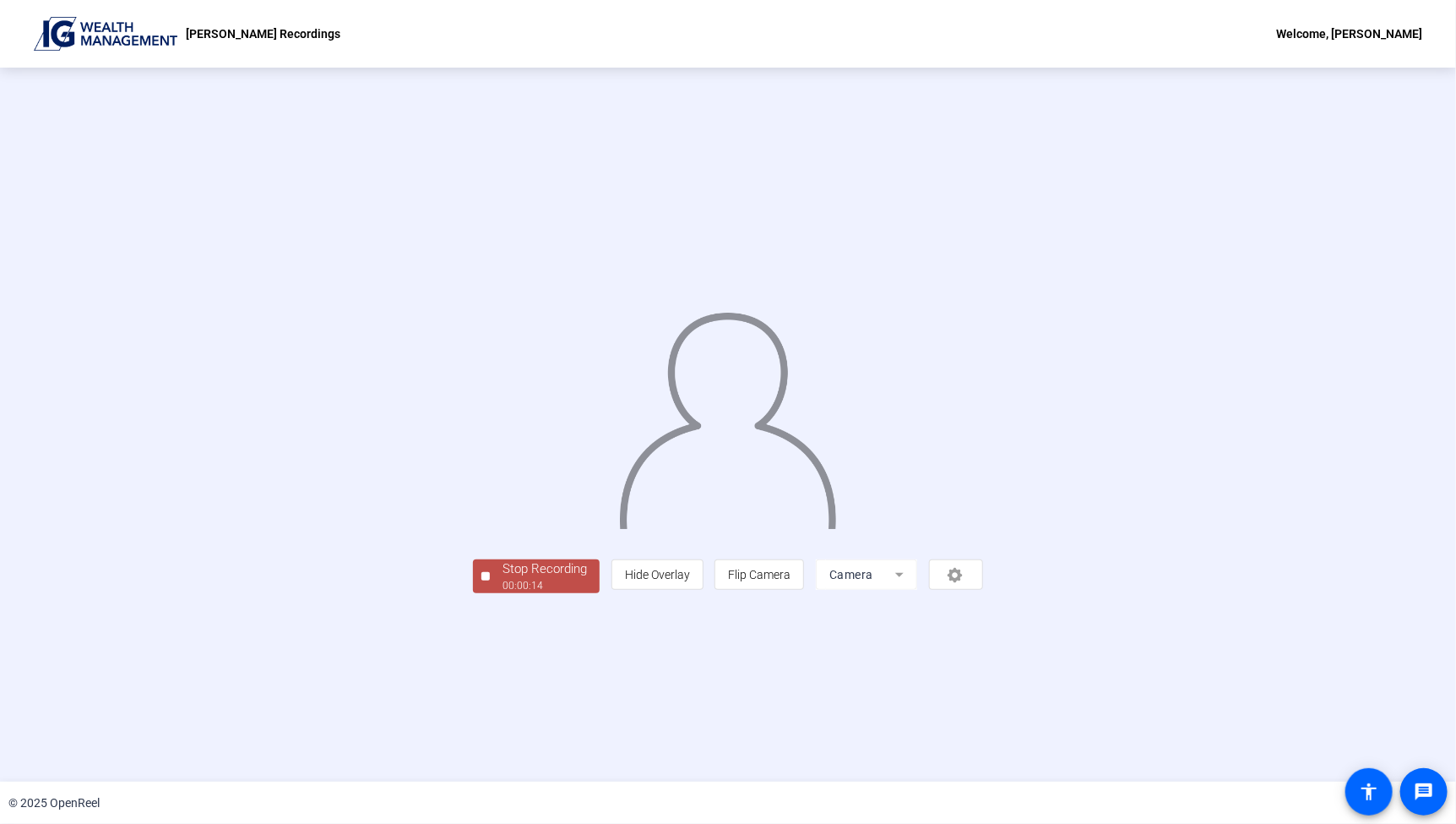
click at [490, 594] on span "Stop Recording 00:00:14" at bounding box center [544, 576] width 110 height 35
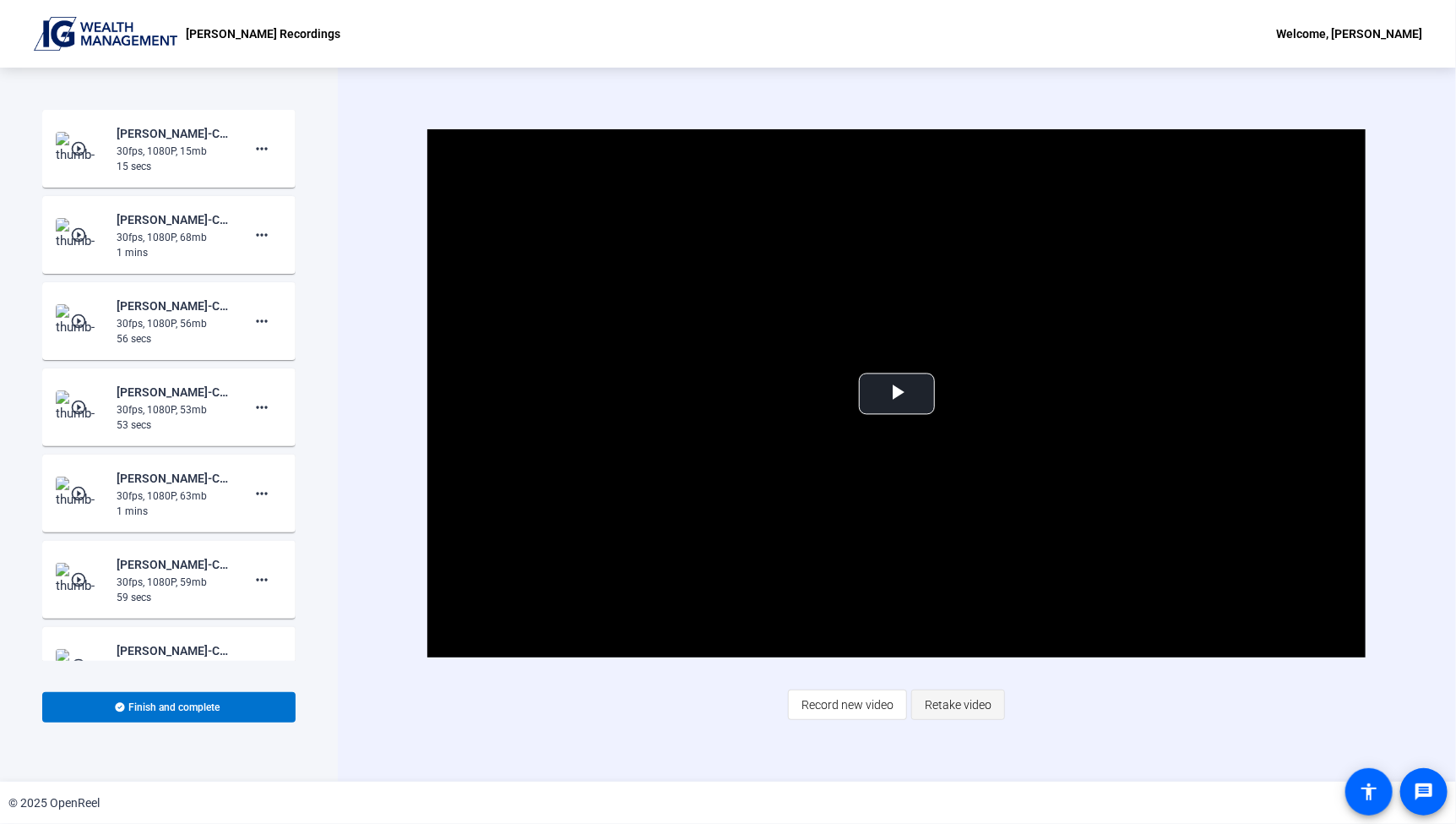
click at [968, 703] on span "Retake video" at bounding box center [957, 704] width 66 height 32
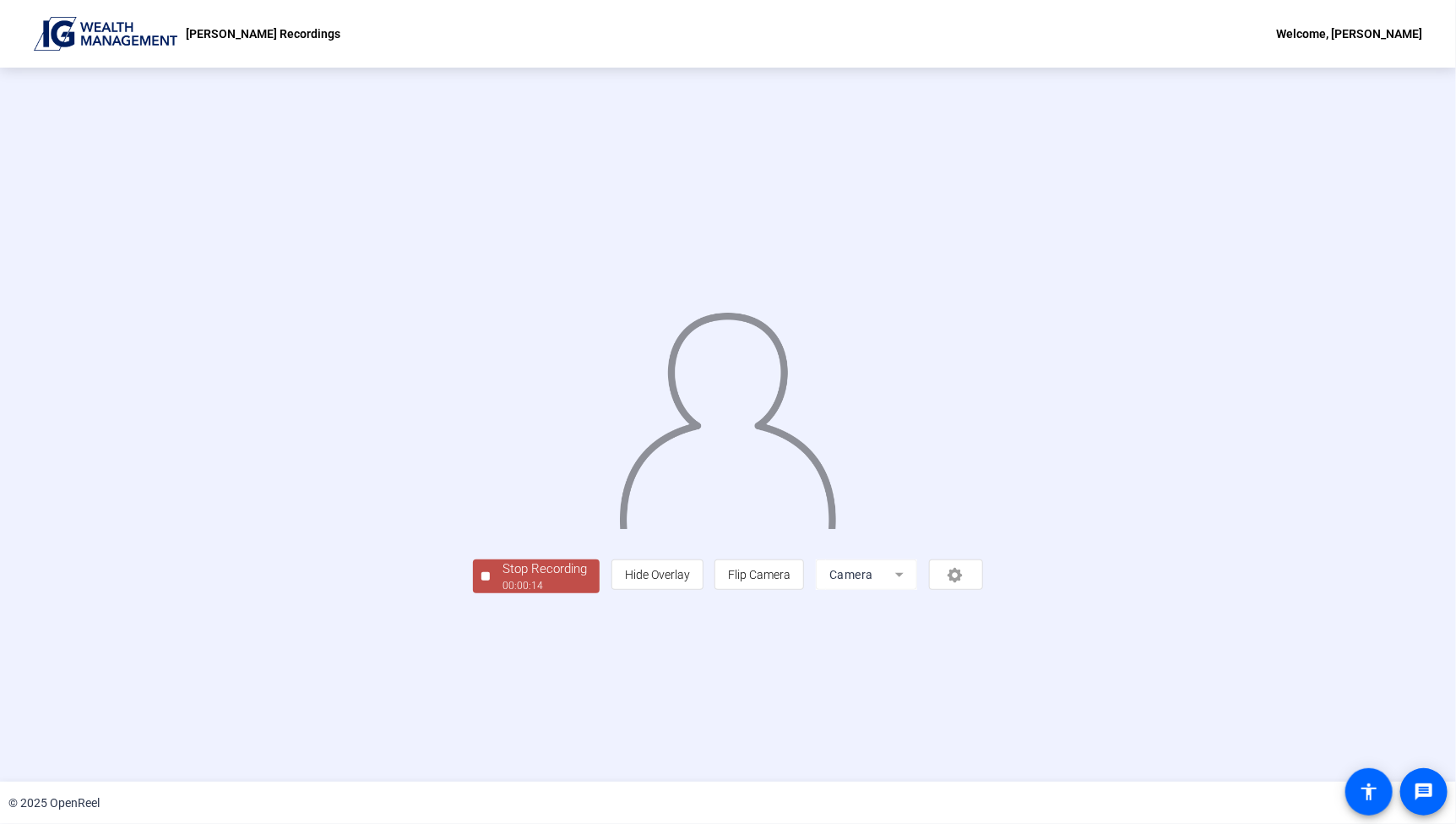
click at [503, 578] on div "Stop Recording" at bounding box center [544, 569] width 84 height 20
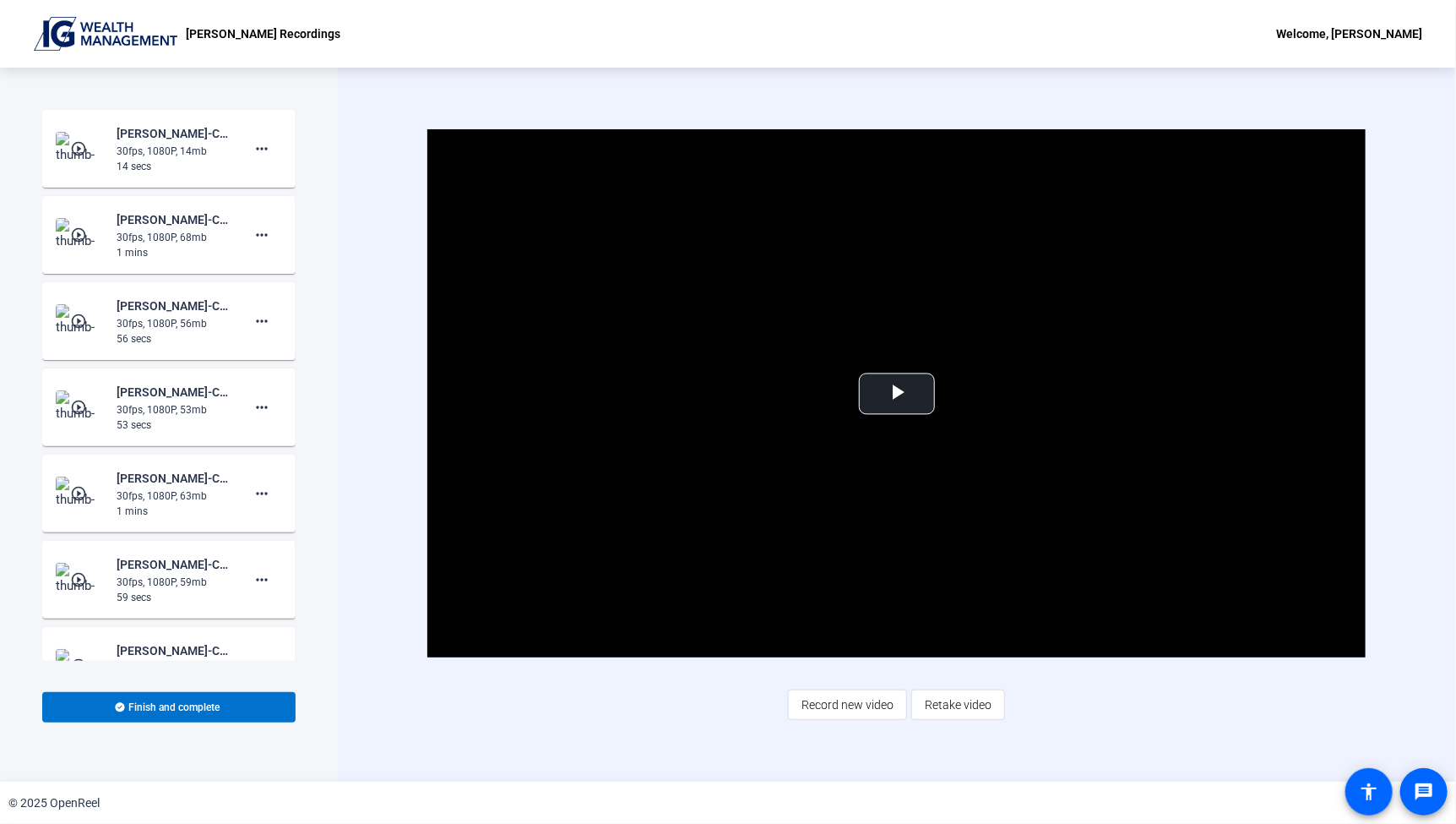
click at [963, 709] on span "Retake video" at bounding box center [957, 704] width 66 height 32
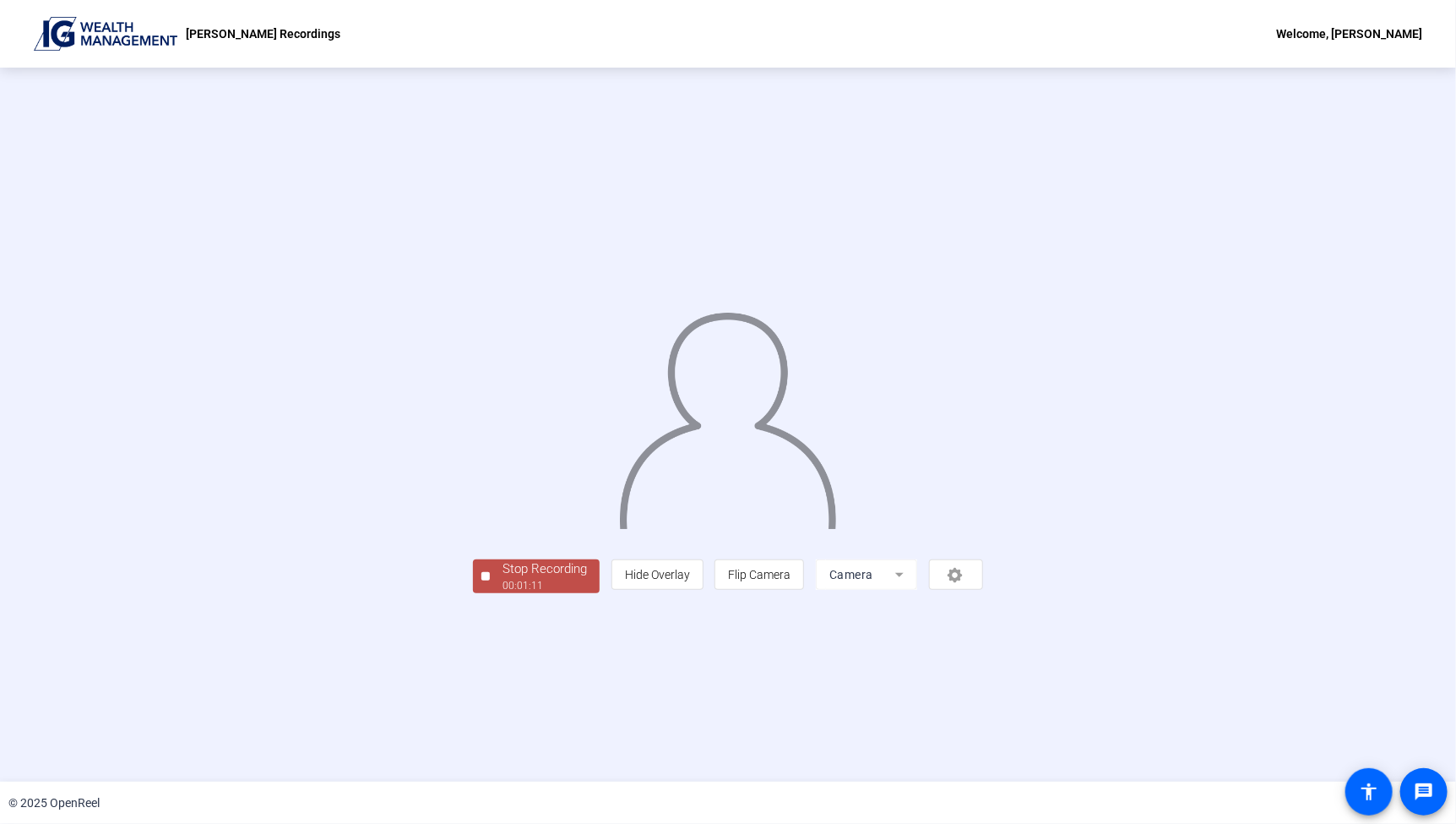
click at [503, 578] on div "Stop Recording" at bounding box center [544, 569] width 84 height 20
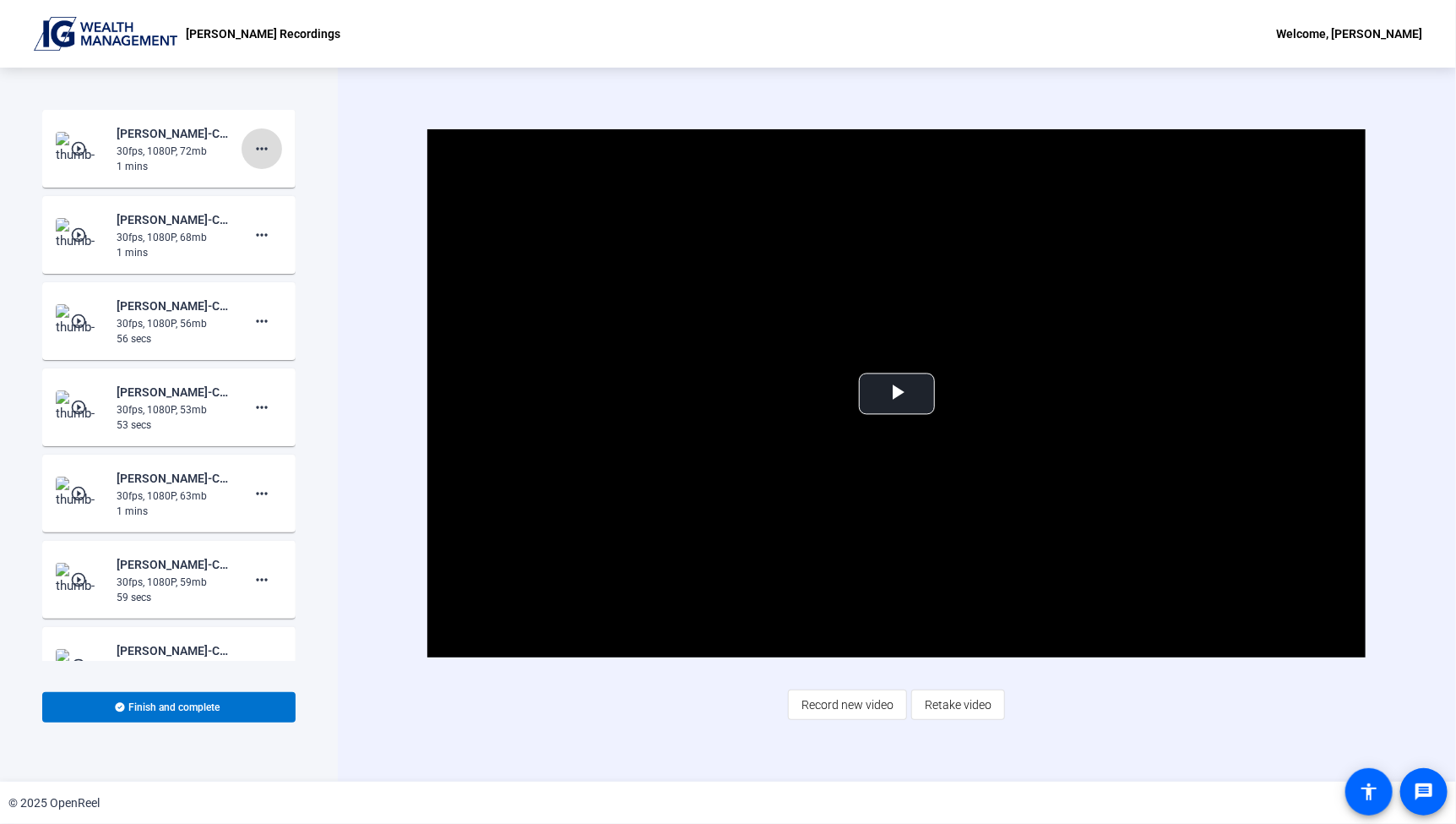
click at [252, 153] on mat-icon "more_horiz" at bounding box center [261, 149] width 20 height 20
click at [276, 222] on span "Add Notes" at bounding box center [279, 226] width 67 height 20
click at [146, 198] on textarea at bounding box center [153, 207] width 169 height 41
click at [65, 197] on div at bounding box center [153, 208] width 197 height 67
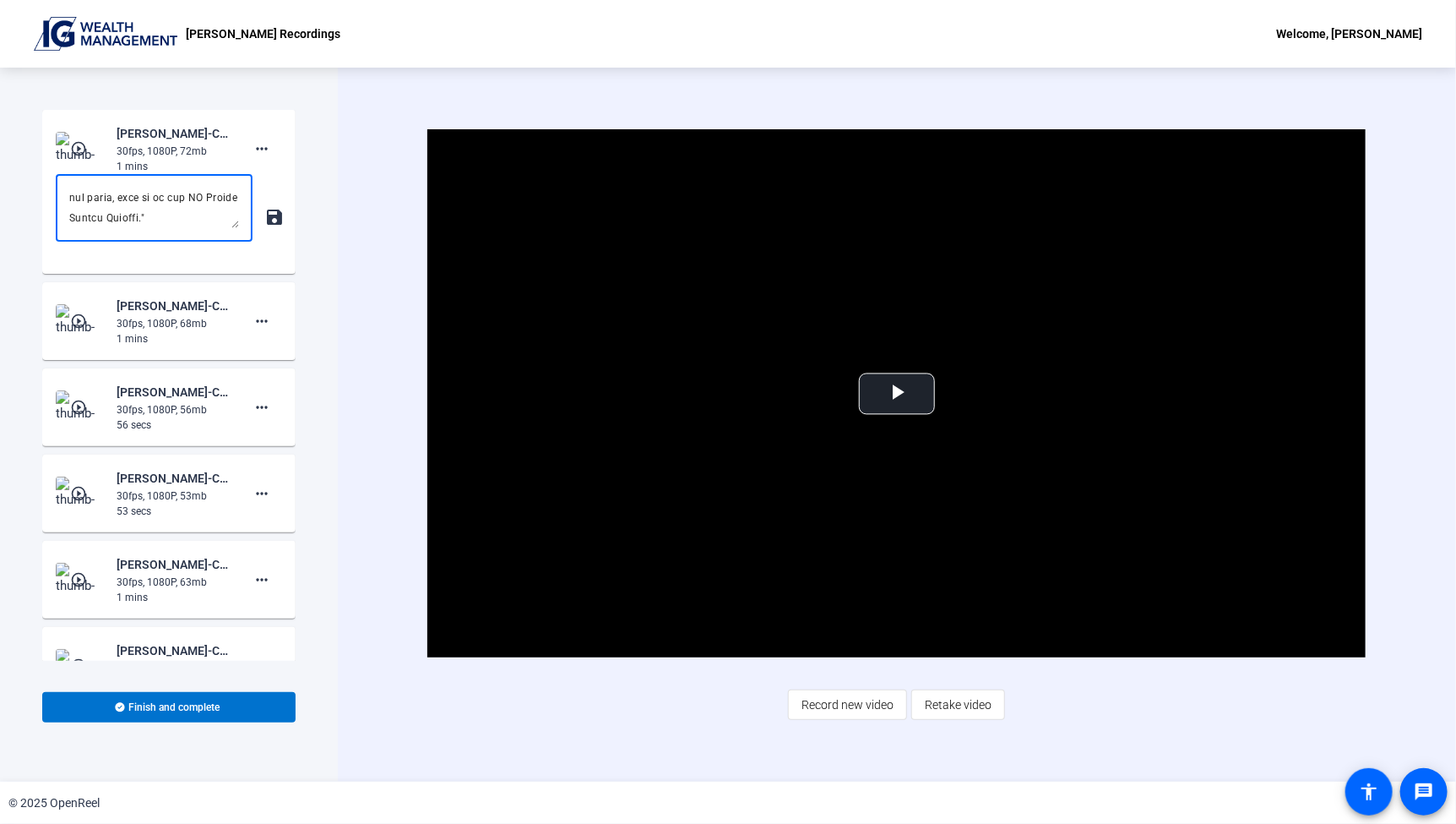
drag, startPoint x: 71, startPoint y: 197, endPoint x: 292, endPoint y: 336, distance: 261.1
click at [291, 336] on div "Start Recording play_circle_outline Ashish Utarid-Corporate Channel Welcome Vid…" at bounding box center [169, 385] width 253 height 551
paste textarea "Welcome to the IG Living Market Minute The S&P 500 has defied seasonality, thus…"
type textarea "Welcome to the IG Living Market Minute The S&P 500 has defied seasonality, thus…"
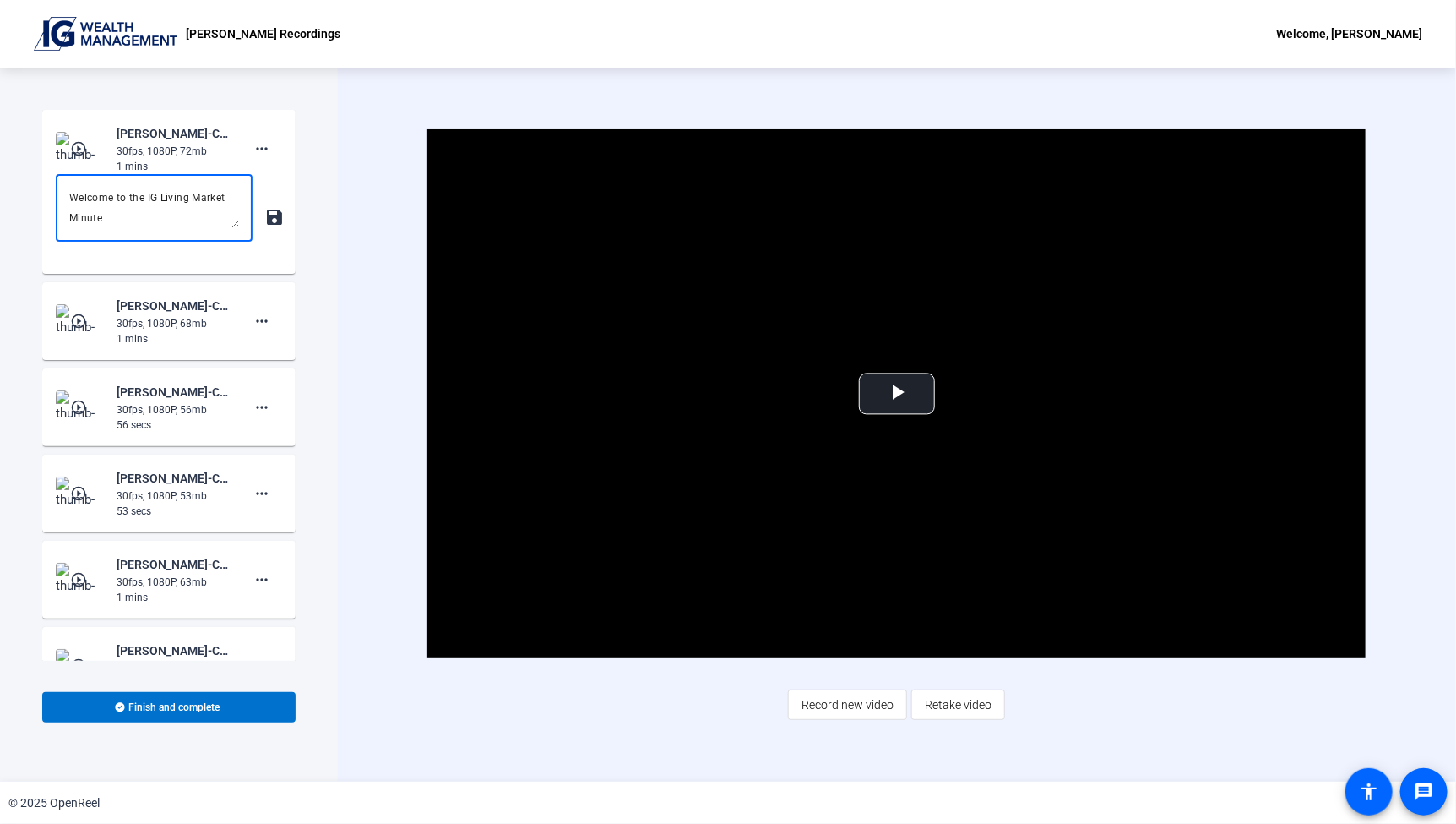
click at [264, 216] on mat-icon "save" at bounding box center [273, 217] width 18 height 20
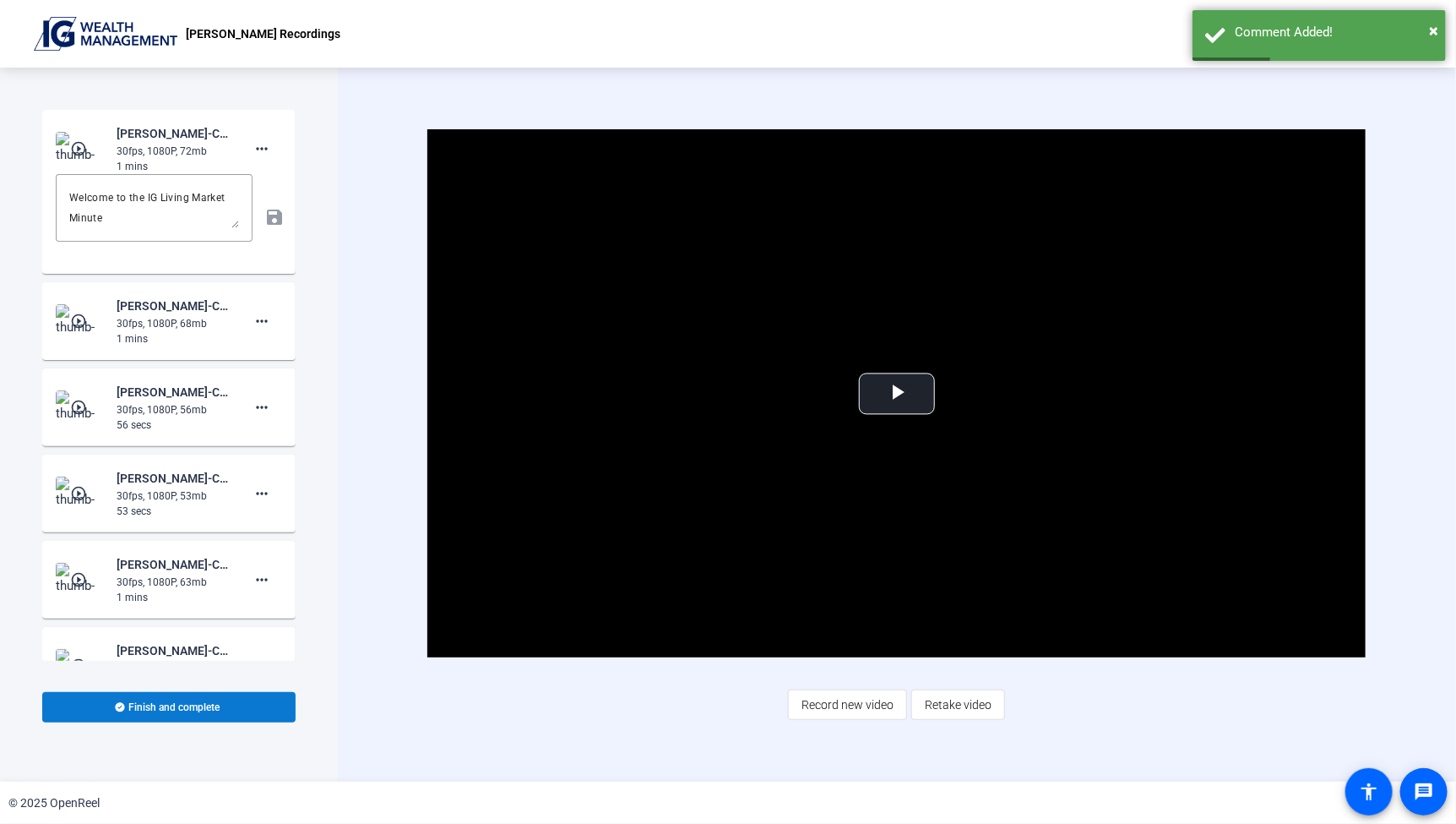
click at [215, 708] on span "Finish and complete" at bounding box center [175, 707] width 91 height 14
